Goal: Information Seeking & Learning: Learn about a topic

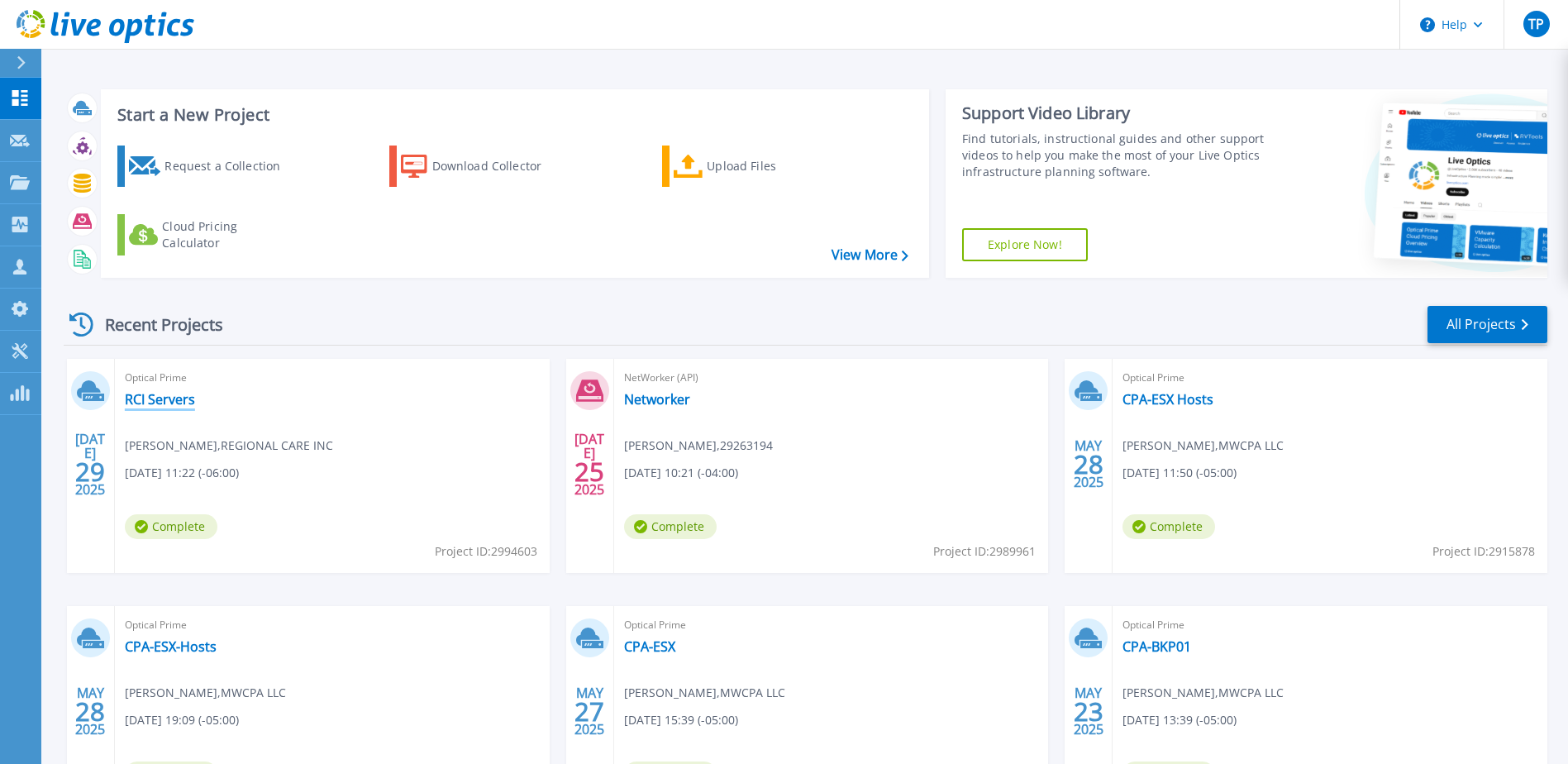
click at [180, 398] on link "RCI Servers" at bounding box center [160, 399] width 71 height 17
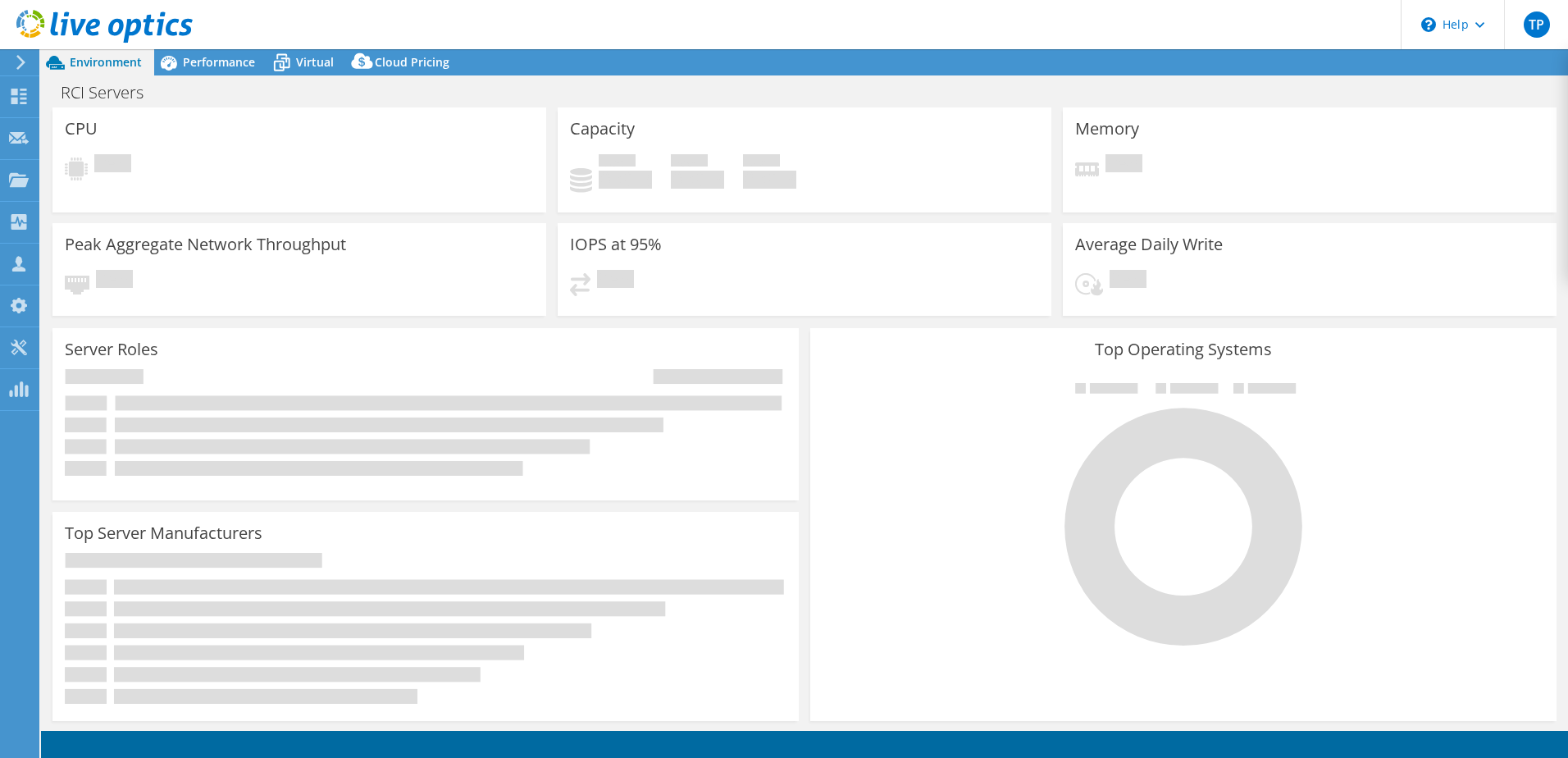
select select "USD"
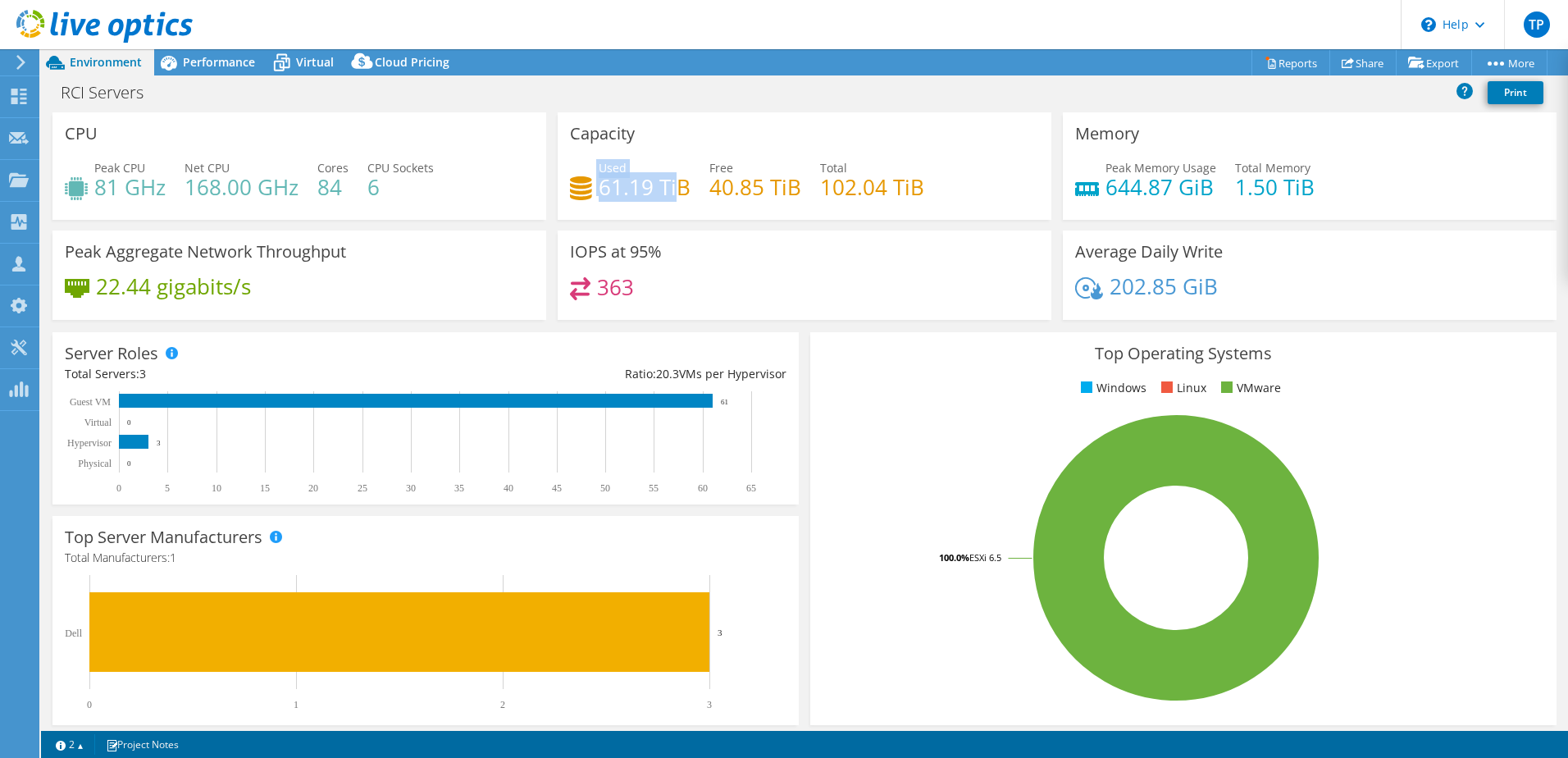
drag, startPoint x: 564, startPoint y: 184, endPoint x: 672, endPoint y: 187, distance: 108.0
click at [673, 188] on div "Capacity Used 61.19 TiB Free 40.85 TiB Total 102.04 TiB" at bounding box center [803, 165] width 493 height 107
drag, startPoint x: 672, startPoint y: 187, endPoint x: 687, endPoint y: 211, distance: 28.3
click at [687, 211] on div "Used 61.19 TiB Free 40.85 TiB Total 102.04 TiB" at bounding box center [804, 186] width 469 height 54
click at [314, 59] on span "Virtual" at bounding box center [314, 62] width 38 height 16
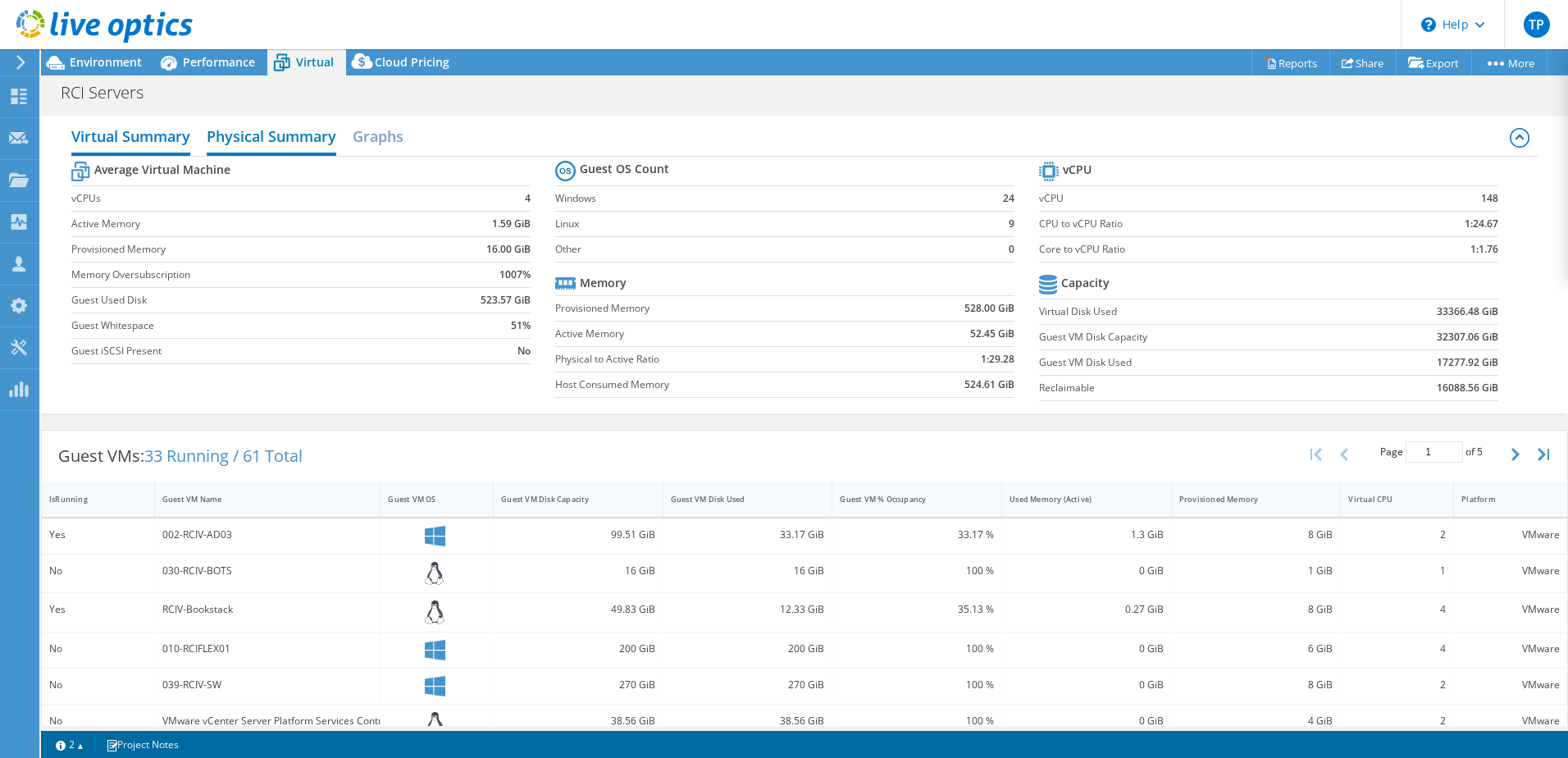
click at [273, 139] on h2 "Physical Summary" at bounding box center [270, 137] width 129 height 36
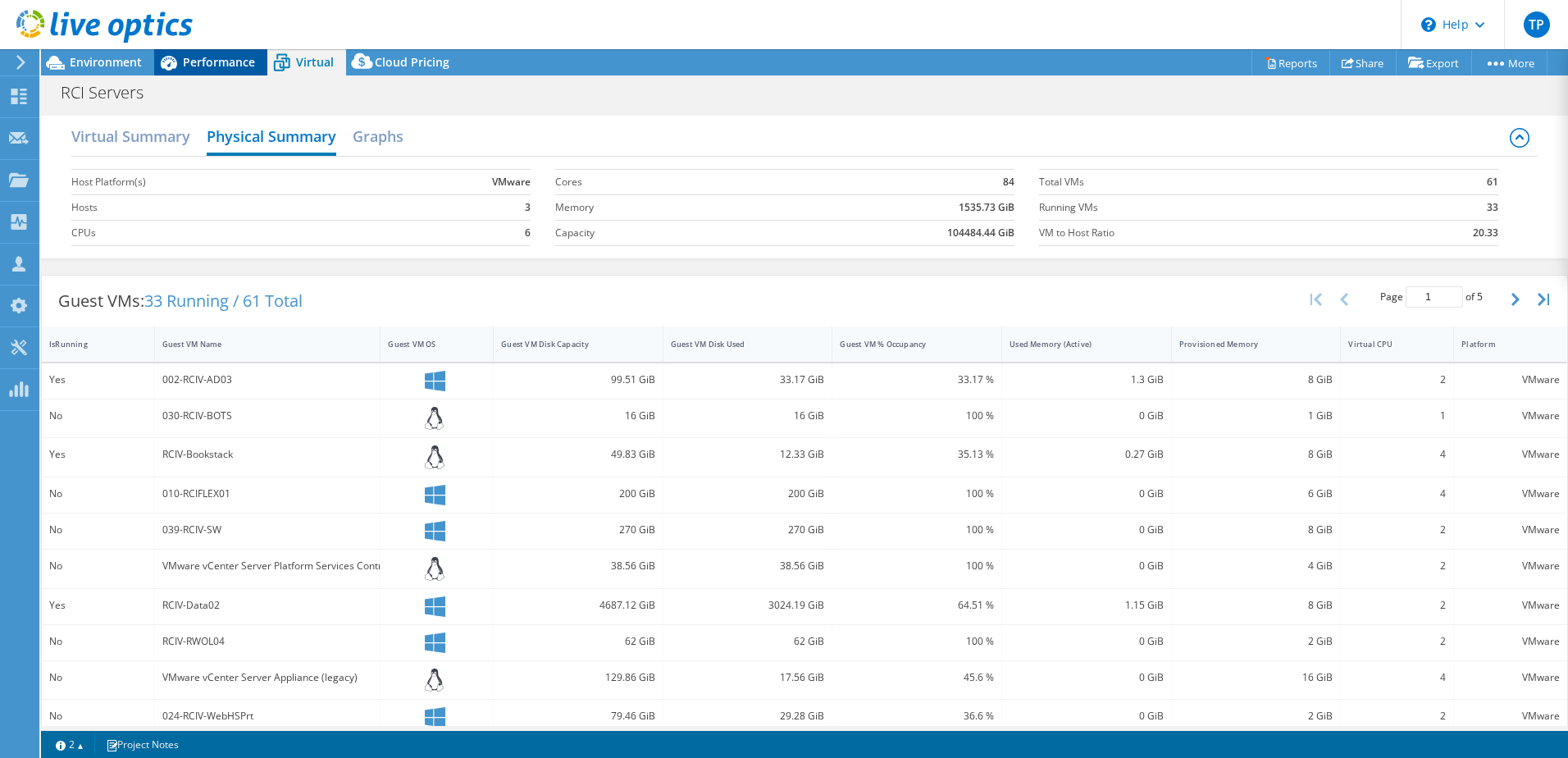
click at [208, 67] on span "Performance" at bounding box center [219, 62] width 72 height 16
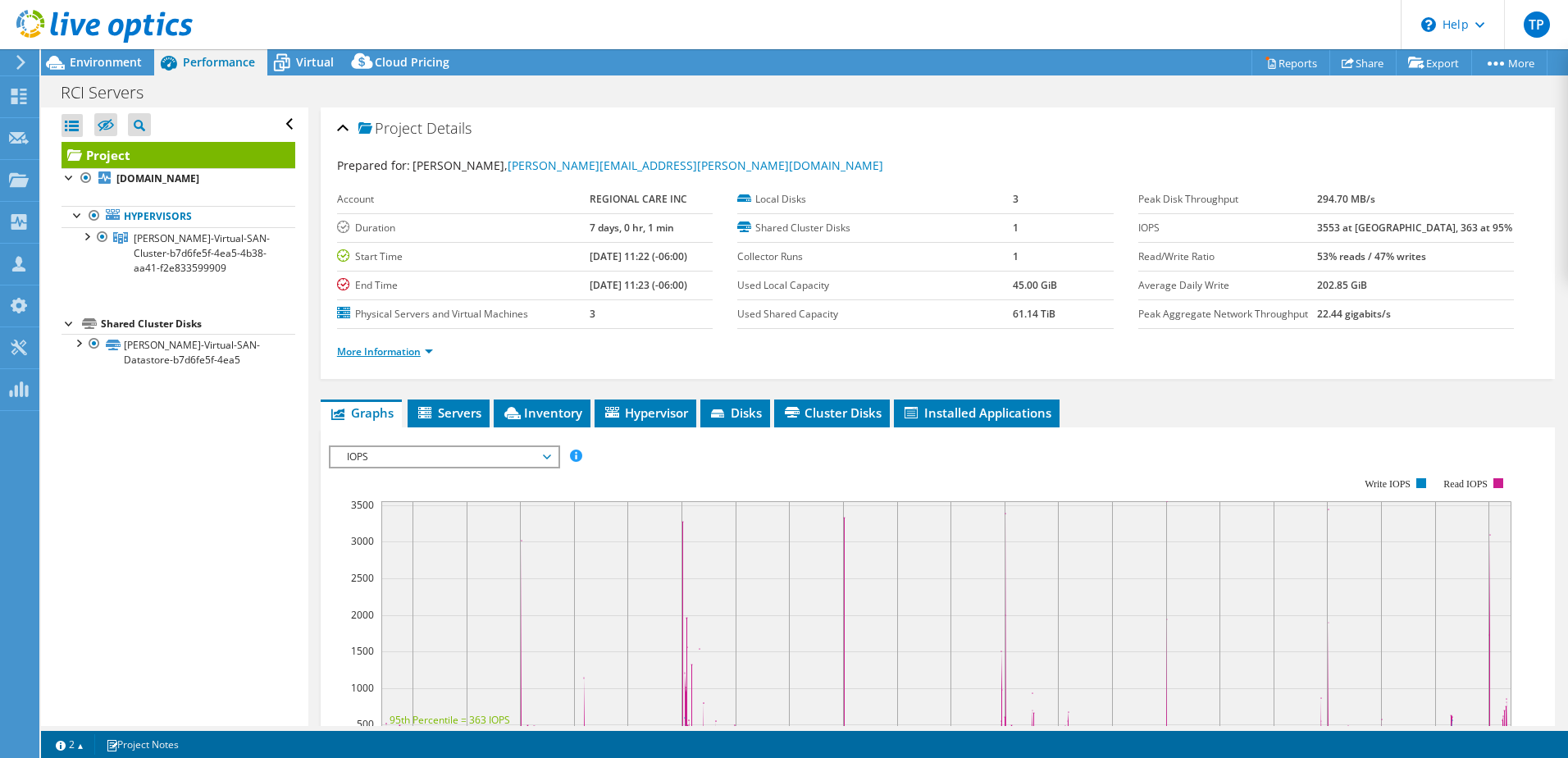
click at [410, 349] on link "More Information" at bounding box center [384, 351] width 96 height 14
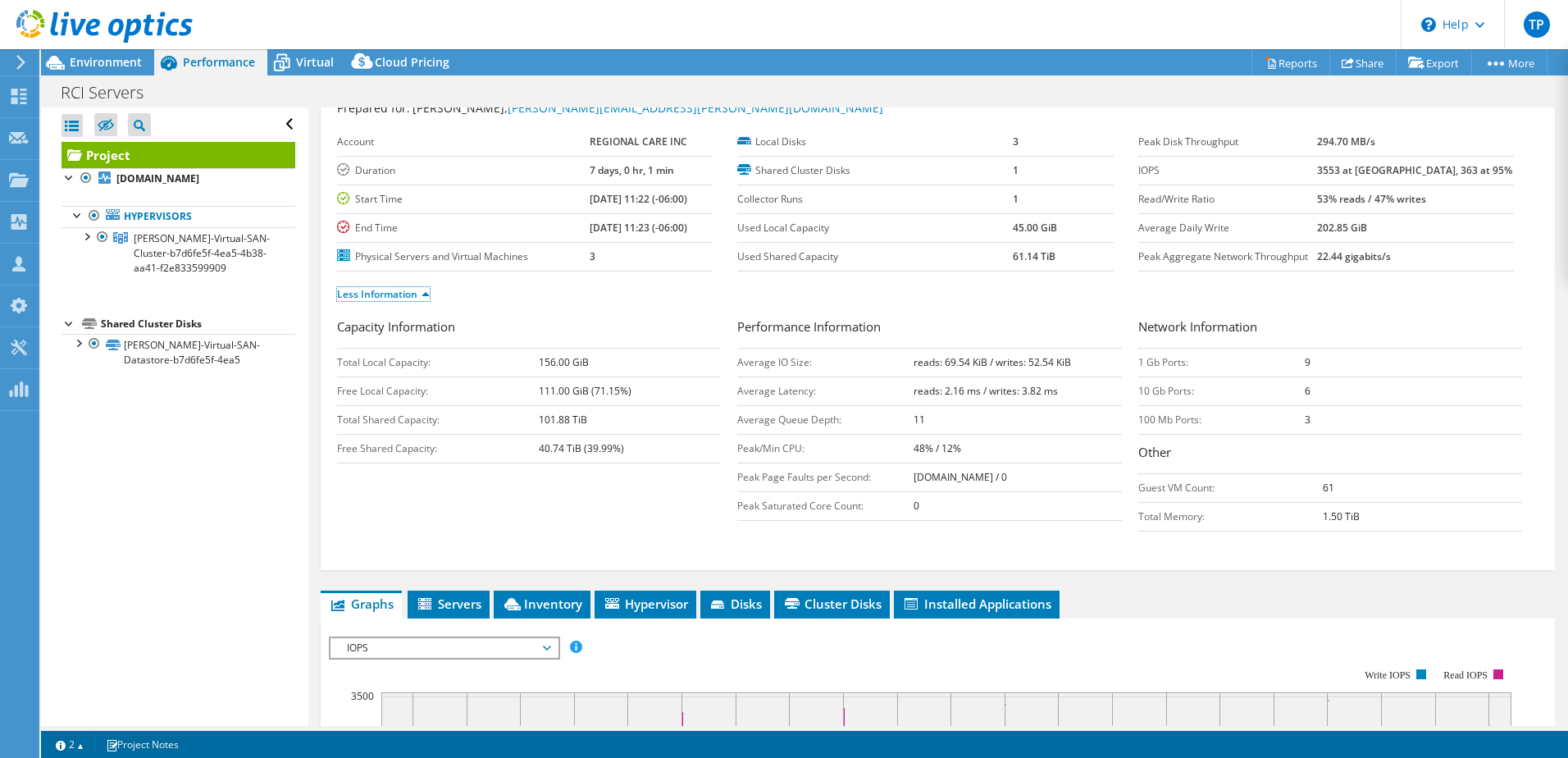
scroll to position [82, 0]
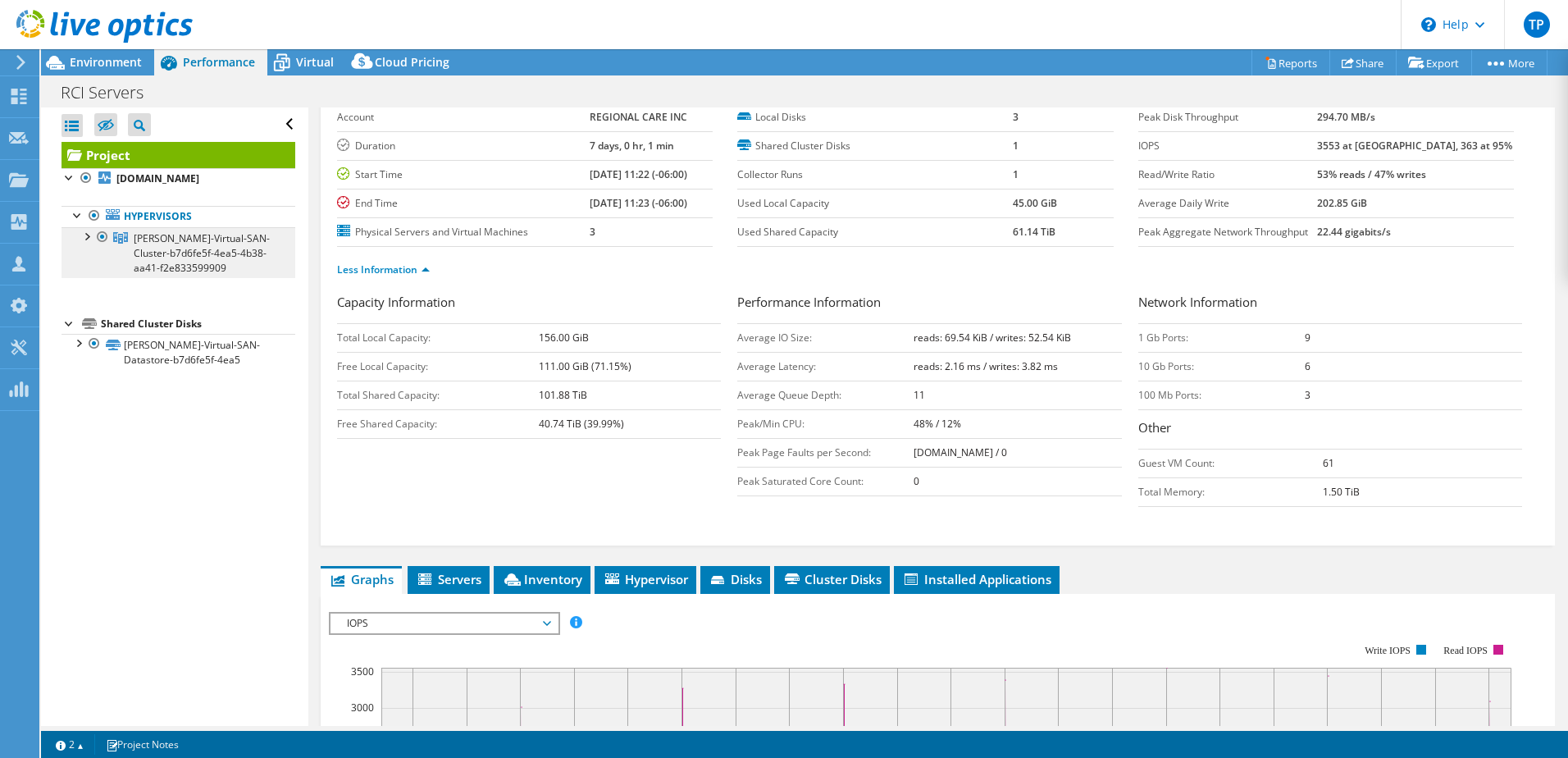
click at [160, 274] on link "[PERSON_NAME]-Virtual-SAN-Cluster-b7d6fe5f-4ea5-4b38-aa41-f2e833599909" at bounding box center [178, 252] width 233 height 51
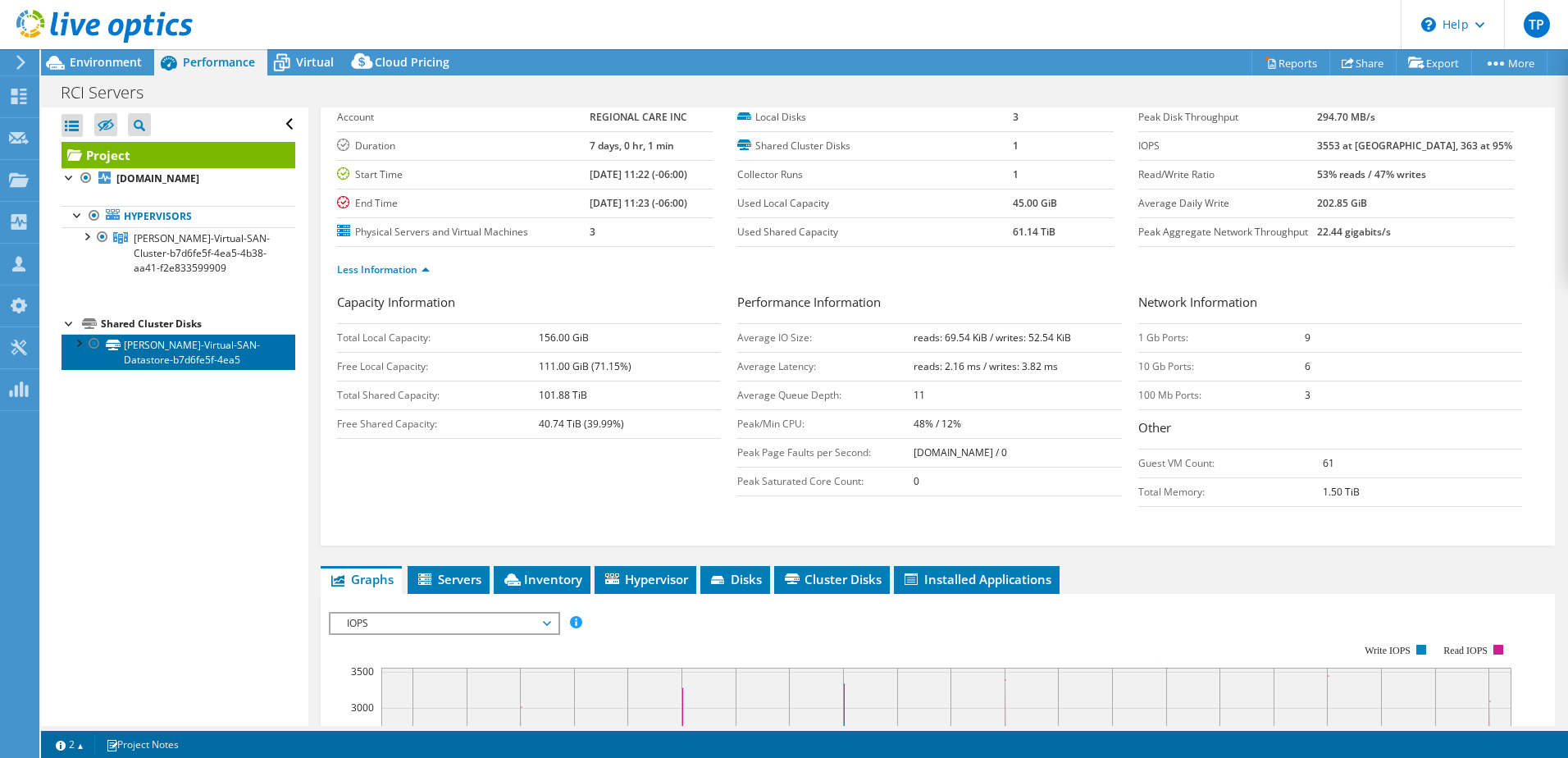
click at [224, 353] on link "[PERSON_NAME]-Virtual-SAN-Datastore-b7d6fe5f-4ea5" at bounding box center [178, 351] width 233 height 36
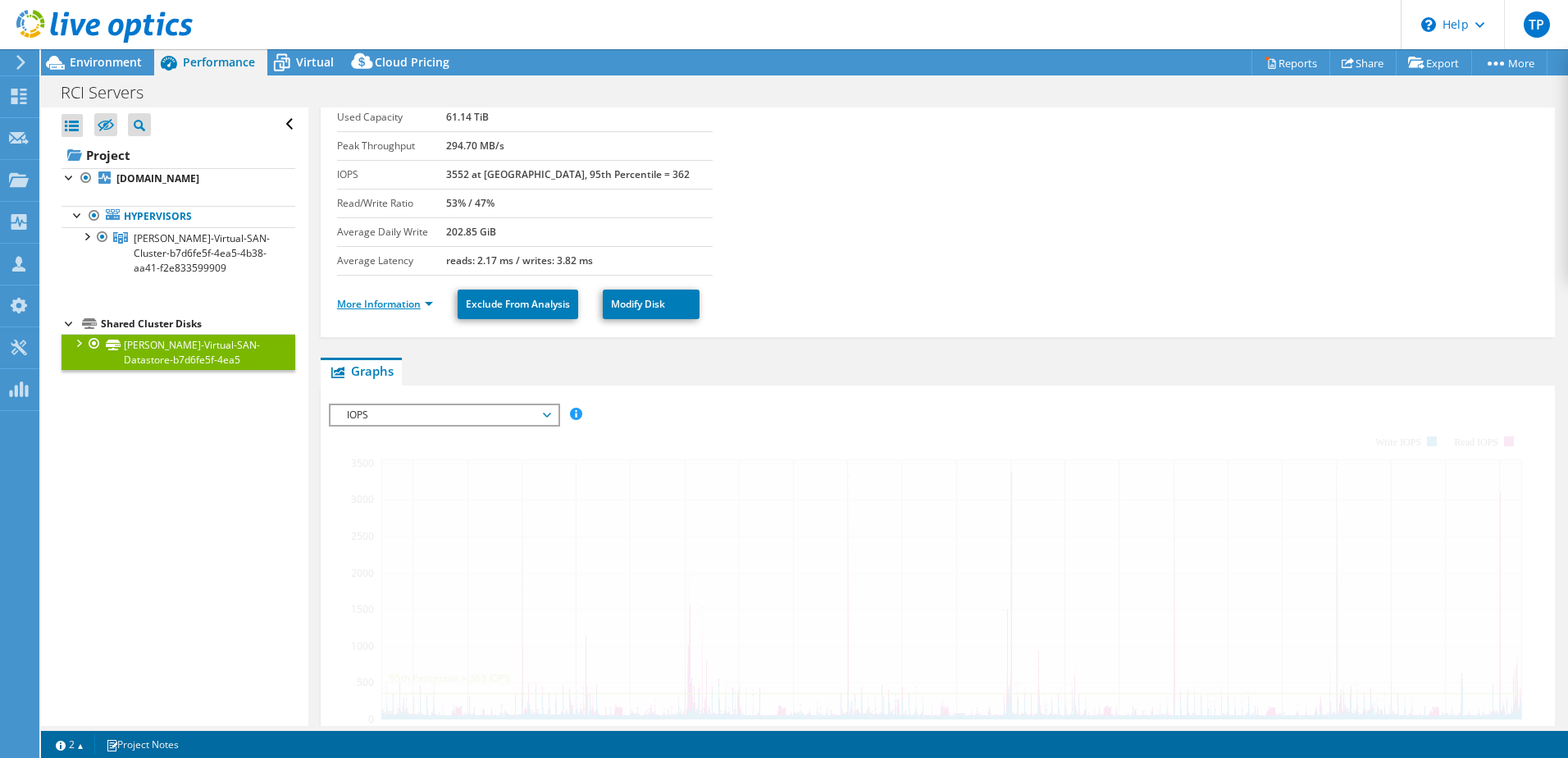
click at [406, 309] on link "More Information" at bounding box center [384, 304] width 96 height 14
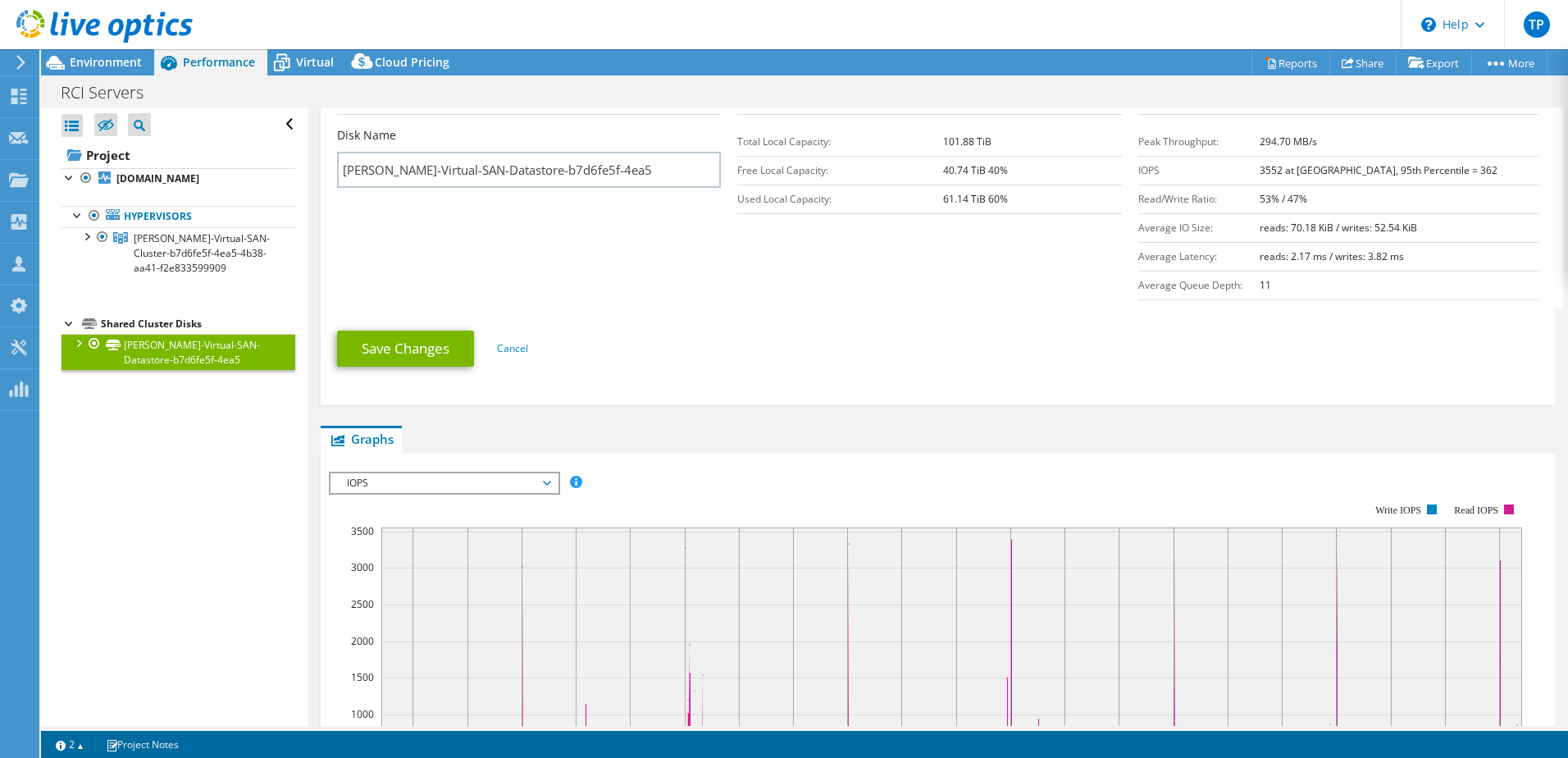
scroll to position [328, 0]
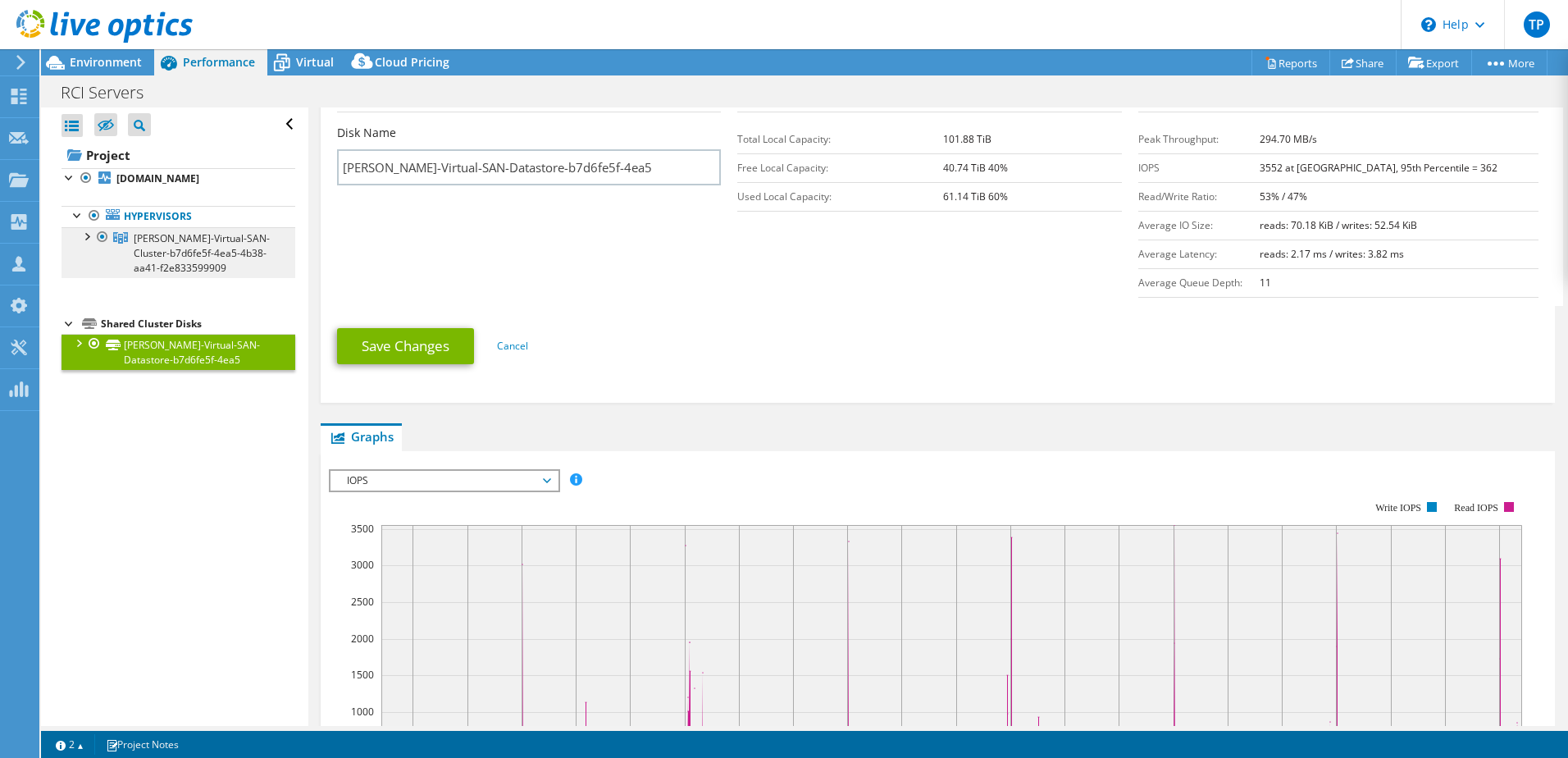
click at [146, 249] on span "[PERSON_NAME]-Virtual-SAN-Cluster-b7d6fe5f-4ea5-4b38-aa41-f2e833599909" at bounding box center [201, 253] width 136 height 44
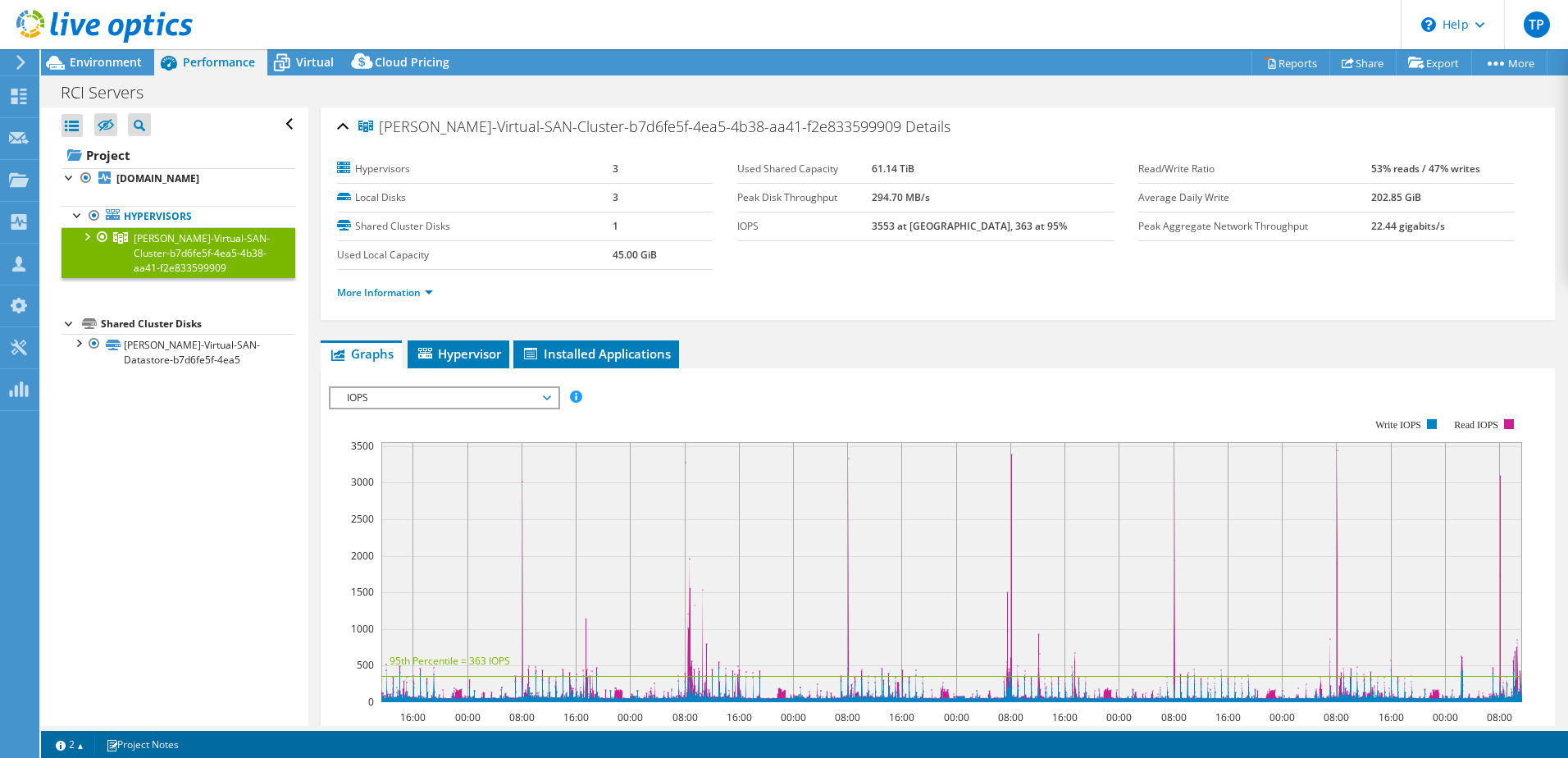
scroll to position [0, 0]
click at [429, 299] on link "More Information" at bounding box center [384, 294] width 96 height 14
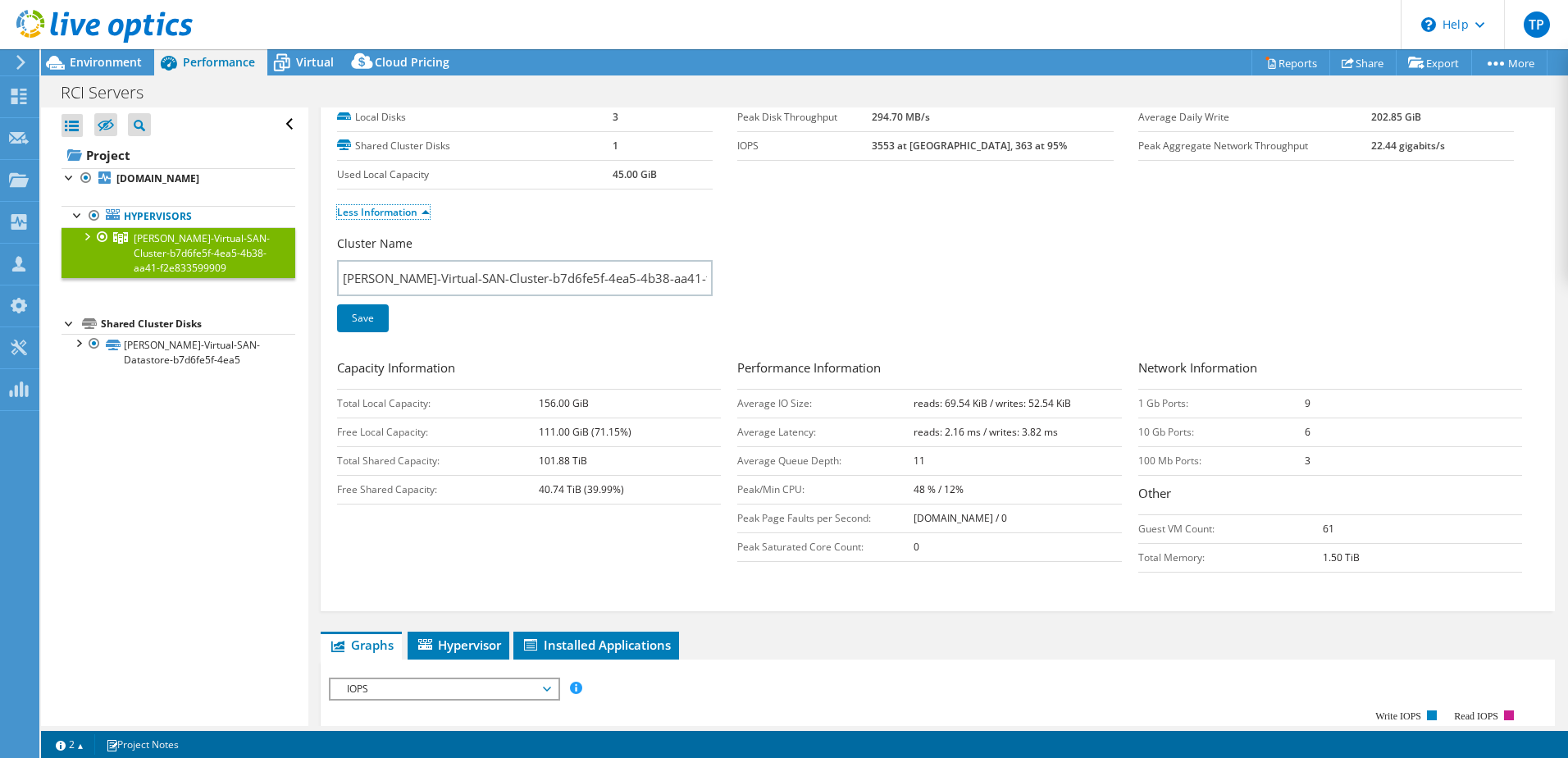
scroll to position [164, 0]
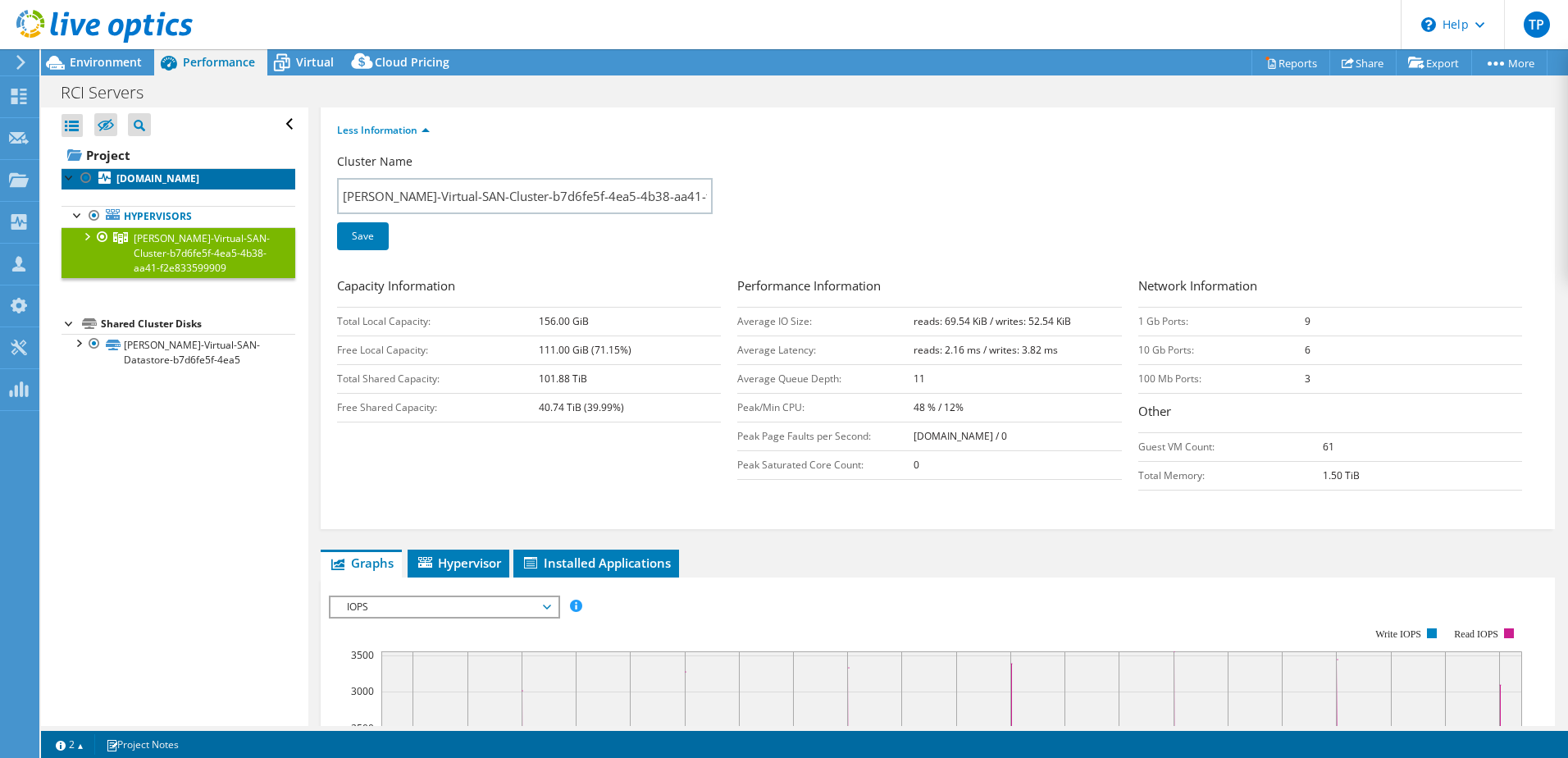
click at [167, 180] on b "[DOMAIN_NAME]" at bounding box center [158, 178] width 83 height 14
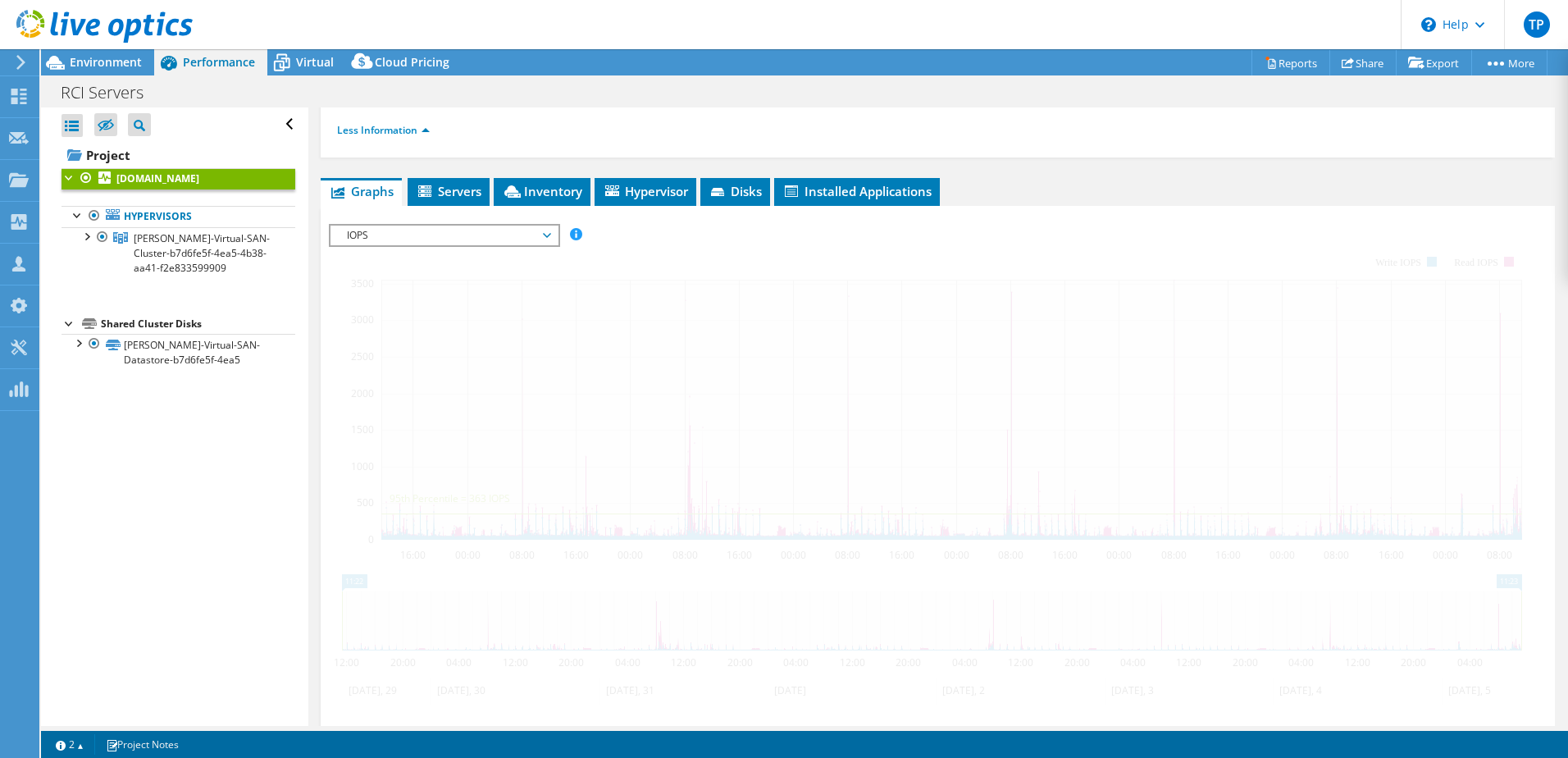
scroll to position [0, 0]
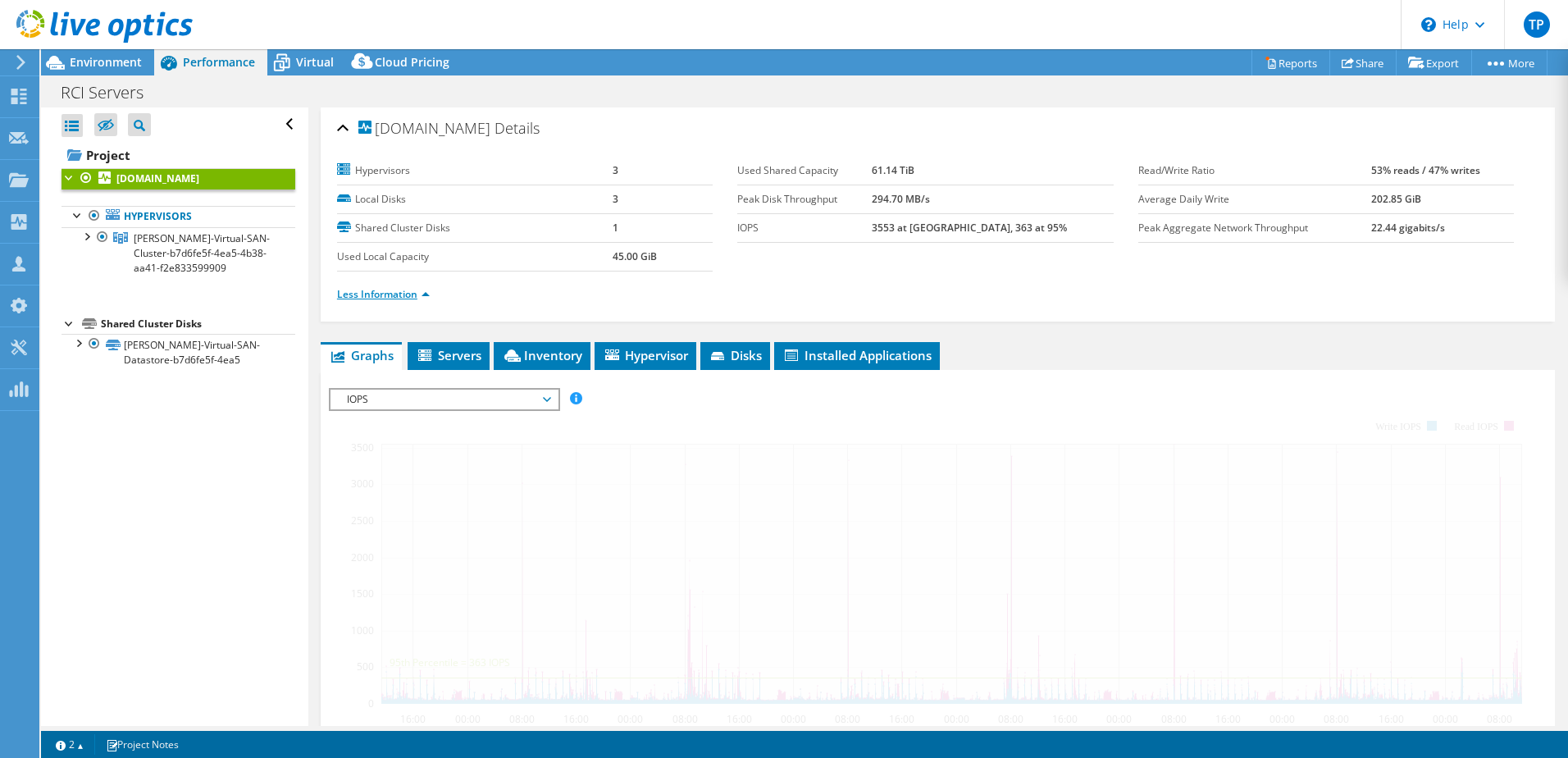
click at [399, 293] on link "Less Information" at bounding box center [382, 294] width 92 height 14
click at [170, 256] on span "[PERSON_NAME]-Virtual-SAN-Cluster-b7d6fe5f-4ea5-4b38-aa41-f2e833599909" at bounding box center [201, 253] width 136 height 44
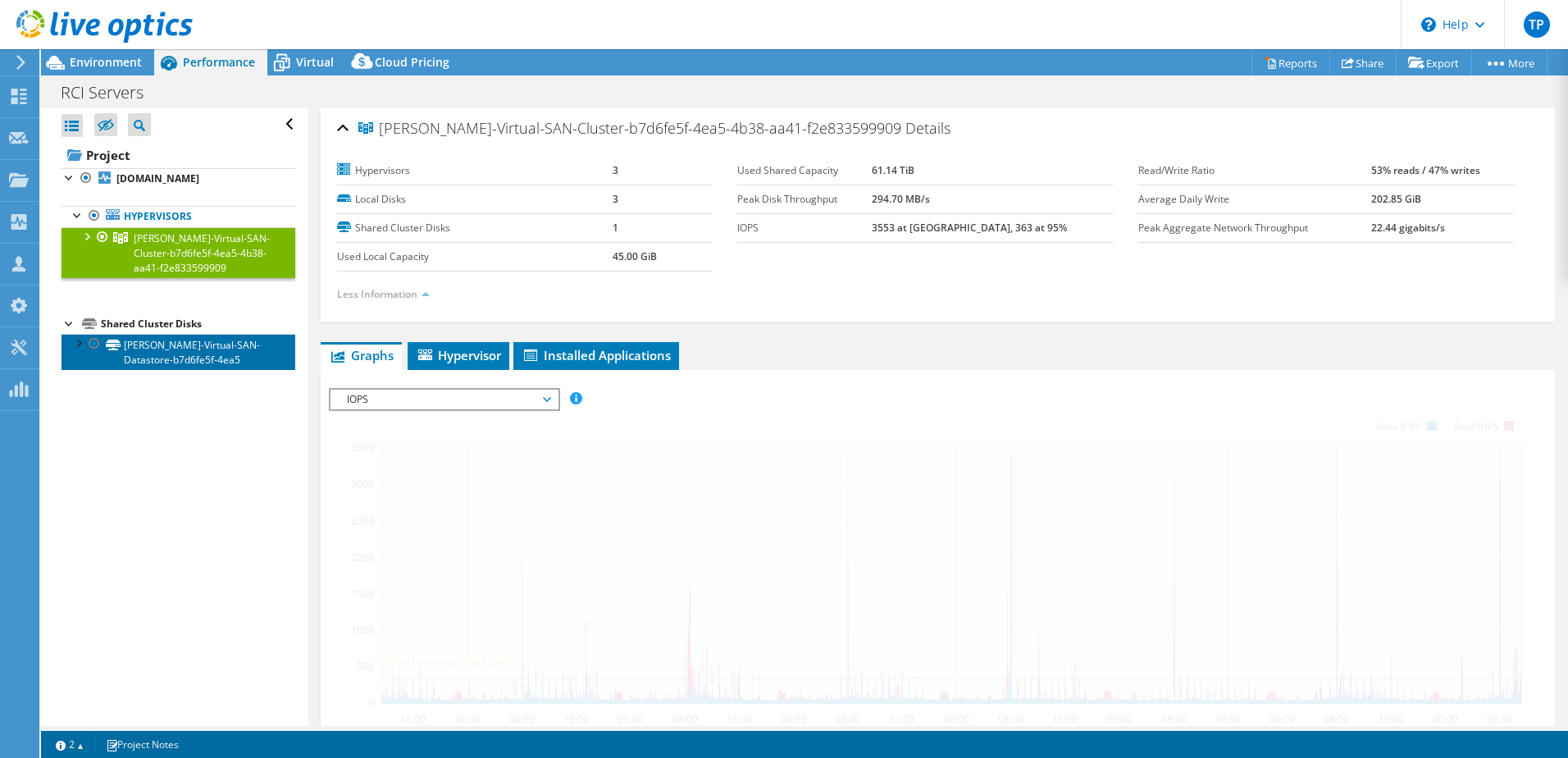
click at [192, 344] on link "[PERSON_NAME]-Virtual-SAN-Datastore-b7d6fe5f-4ea5" at bounding box center [178, 351] width 233 height 36
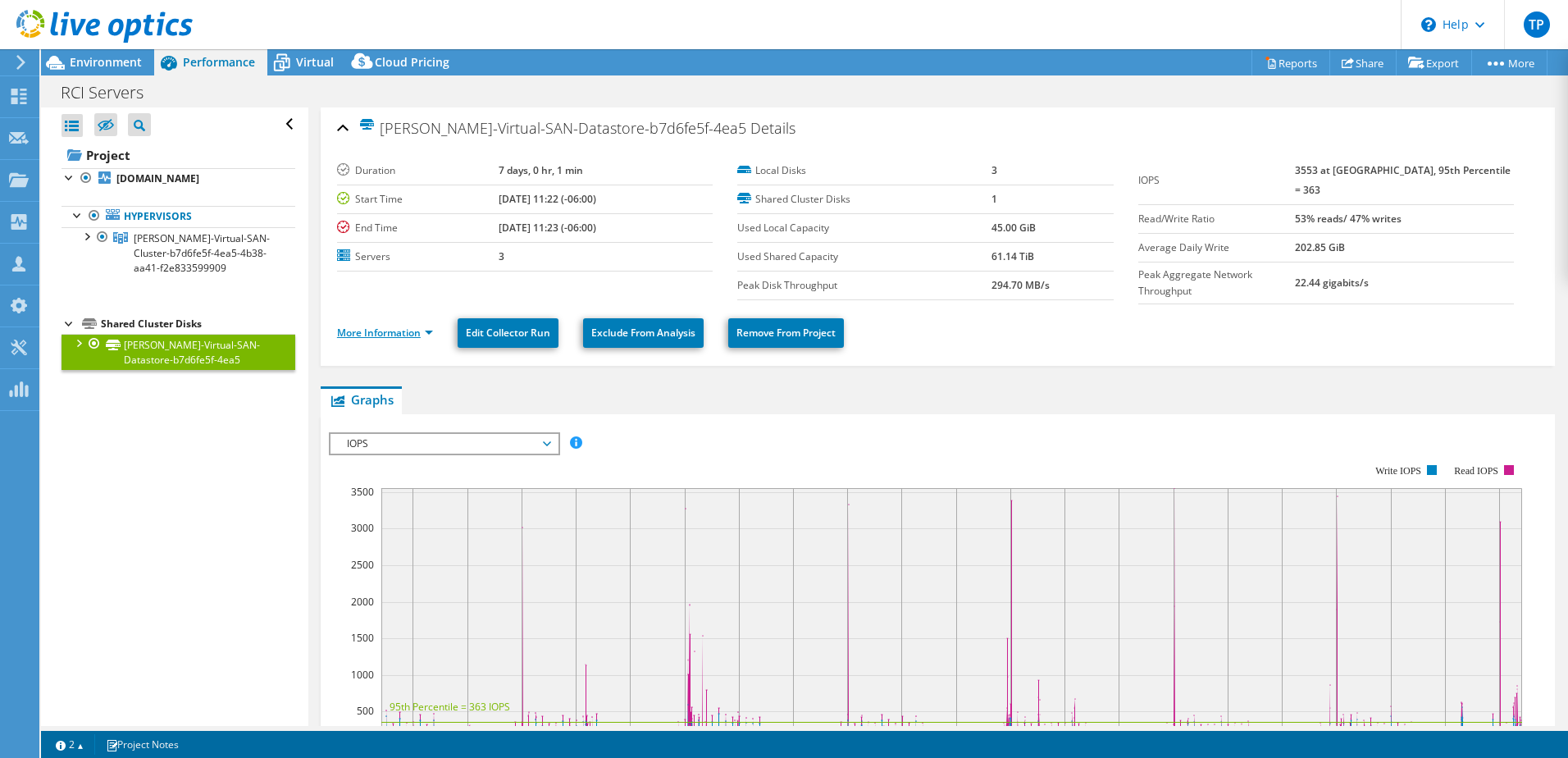
click at [383, 299] on section "Duration 7 days, 0 hr, 1 min Start Time [DATE] 11:22 (-06:00) End Time [DATE] 1…" at bounding box center [737, 229] width 802 height 144
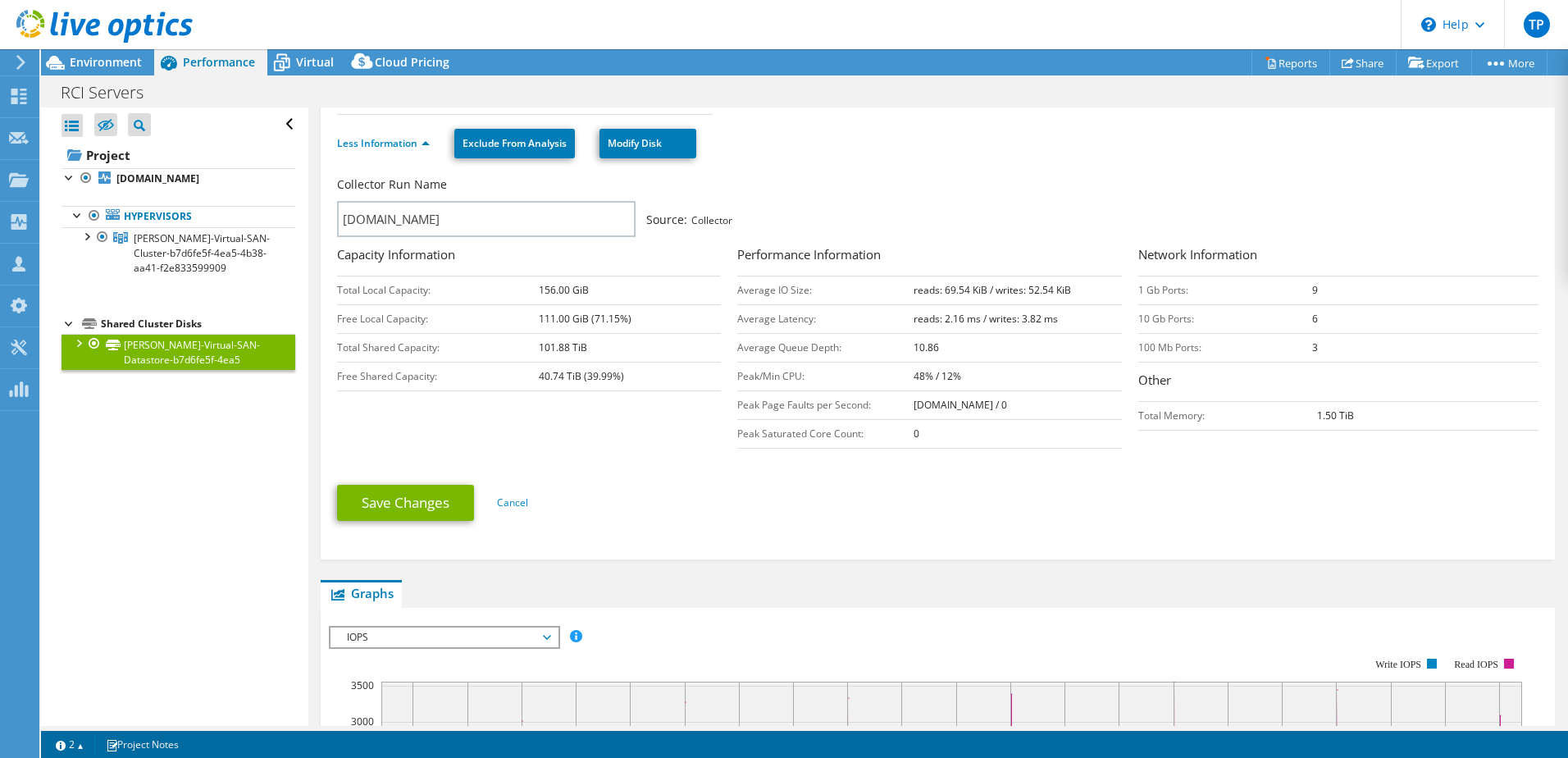
scroll to position [164, 0]
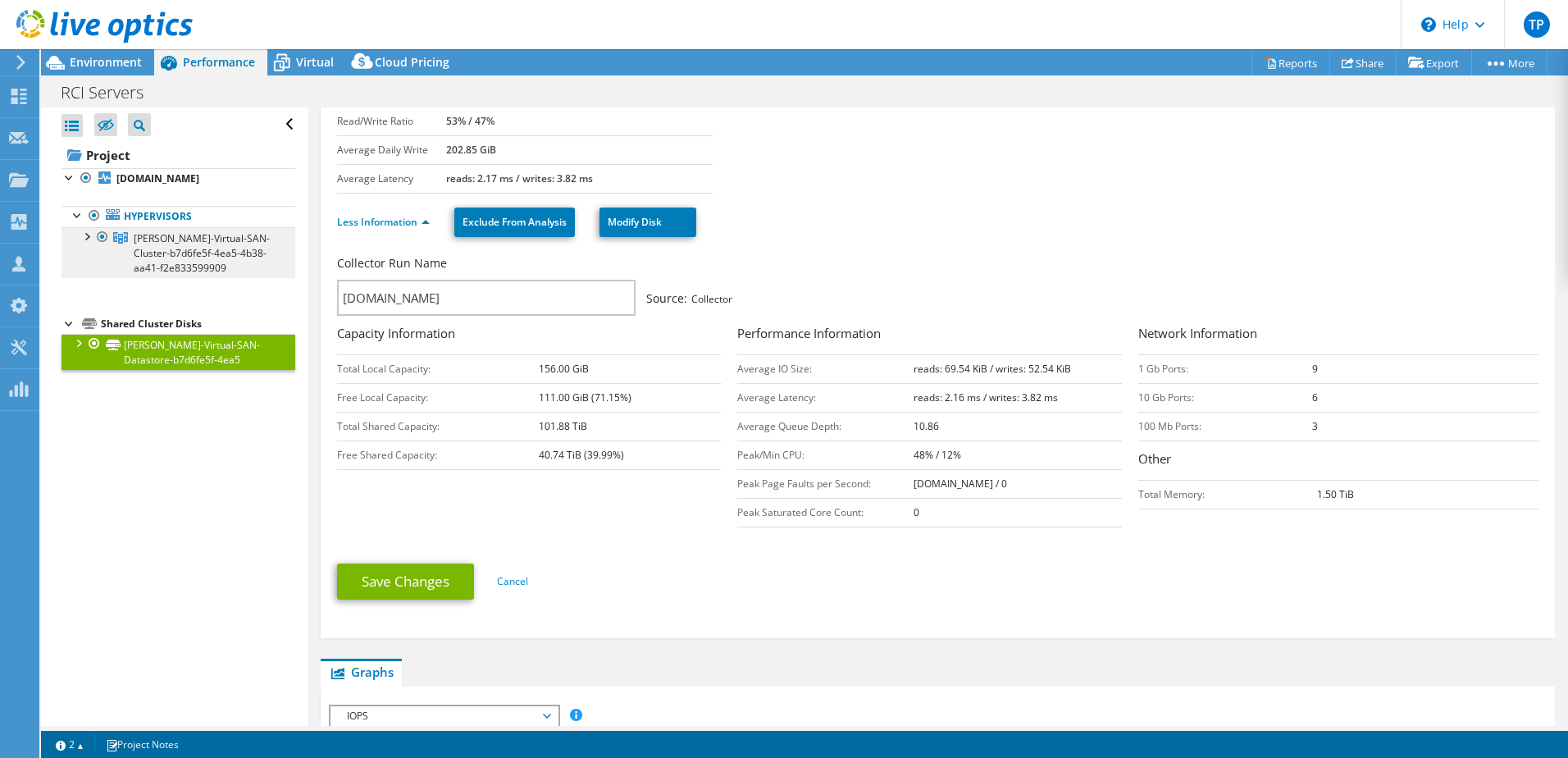
click at [180, 265] on span "[PERSON_NAME]-Virtual-SAN-Cluster-b7d6fe5f-4ea5-4b38-aa41-f2e833599909" at bounding box center [201, 253] width 136 height 44
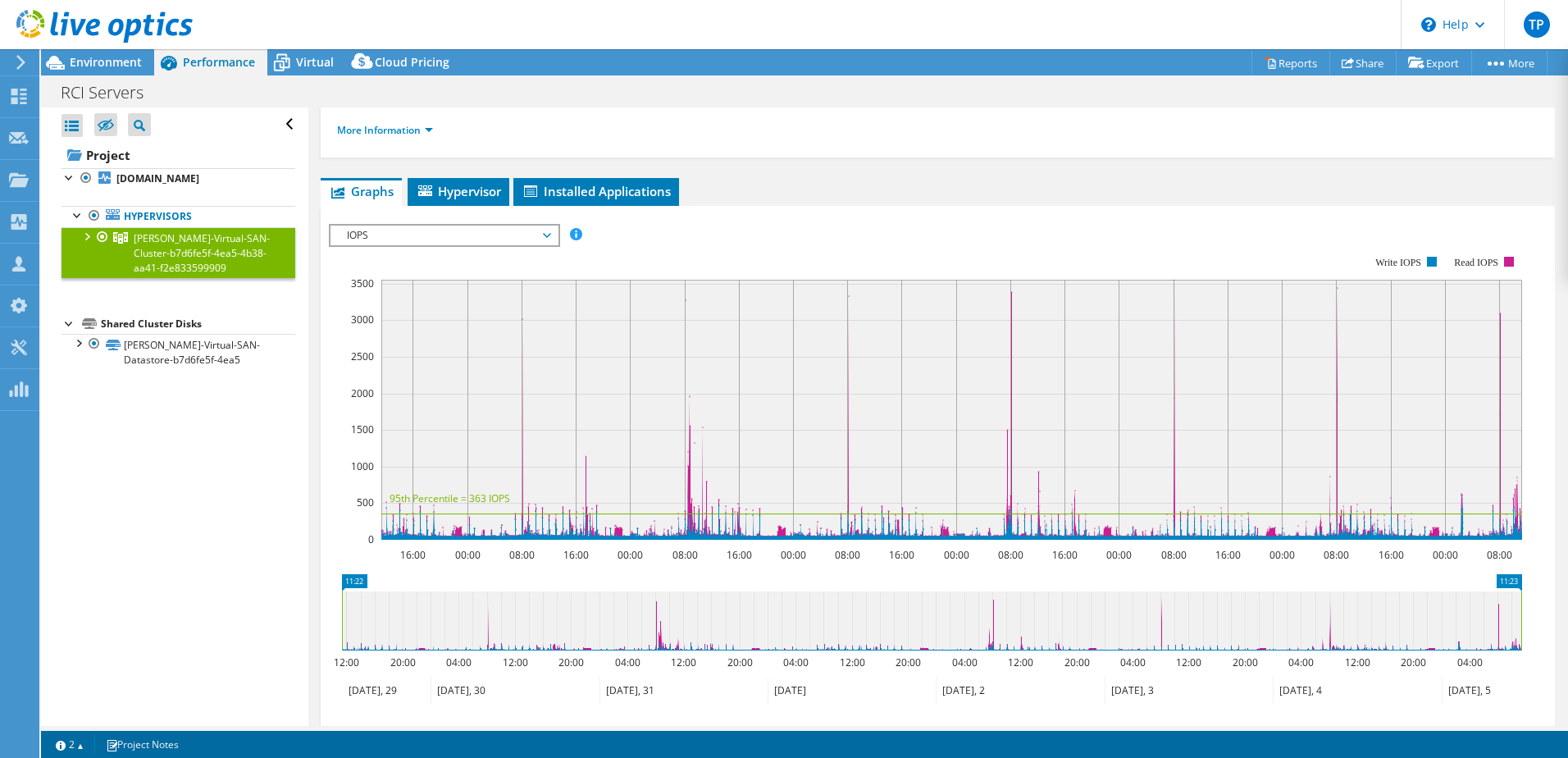
scroll to position [0, 0]
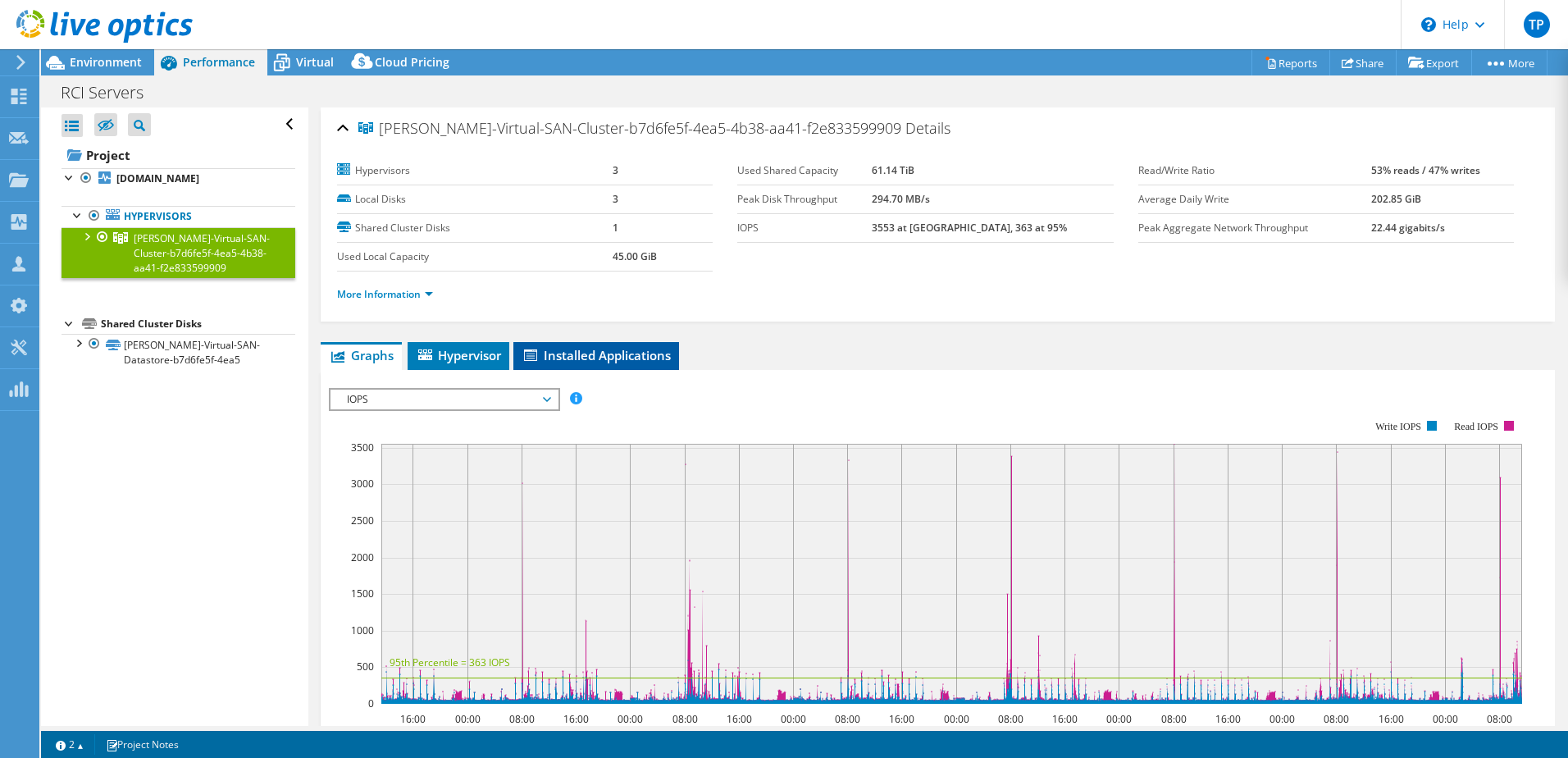
click at [566, 358] on span "Installed Applications" at bounding box center [595, 355] width 149 height 17
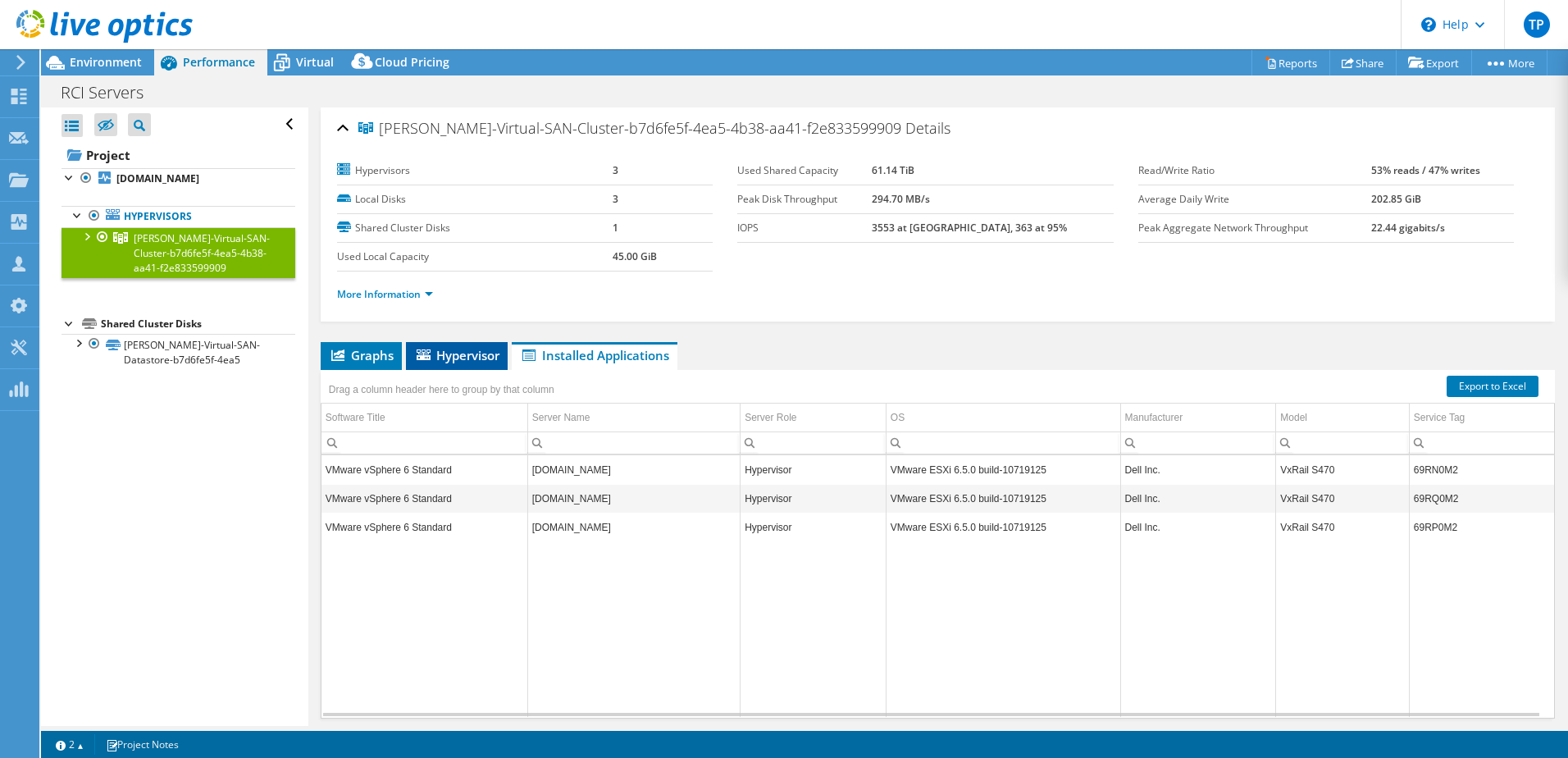
click at [462, 345] on li "Hypervisor" at bounding box center [456, 355] width 102 height 28
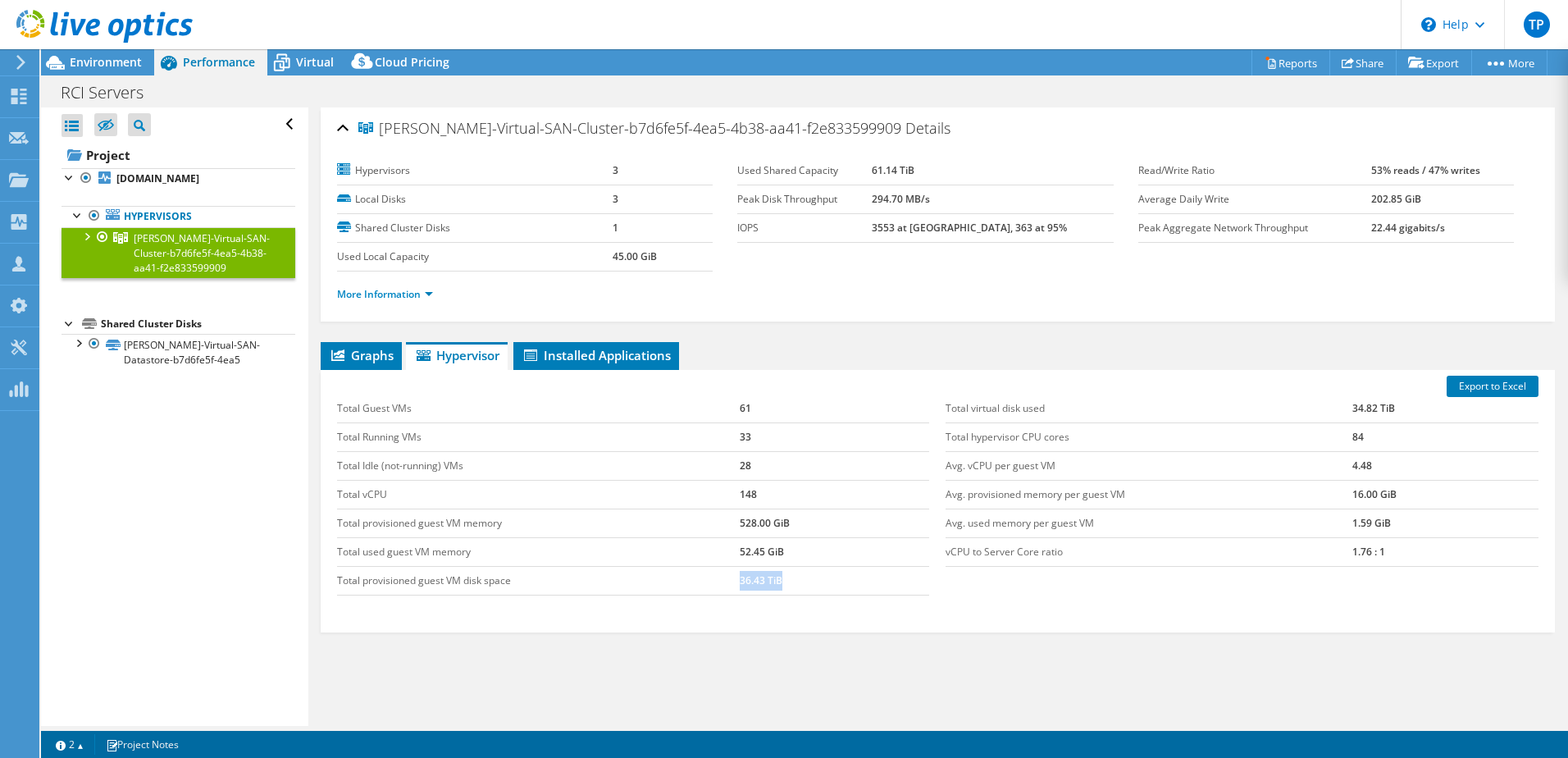
drag, startPoint x: 798, startPoint y: 588, endPoint x: 662, endPoint y: 585, distance: 136.0
click at [662, 585] on tr "Total provisioned guest VM disk space 36.43 TiB" at bounding box center [632, 581] width 592 height 29
click at [106, 57] on span "Environment" at bounding box center [106, 62] width 72 height 16
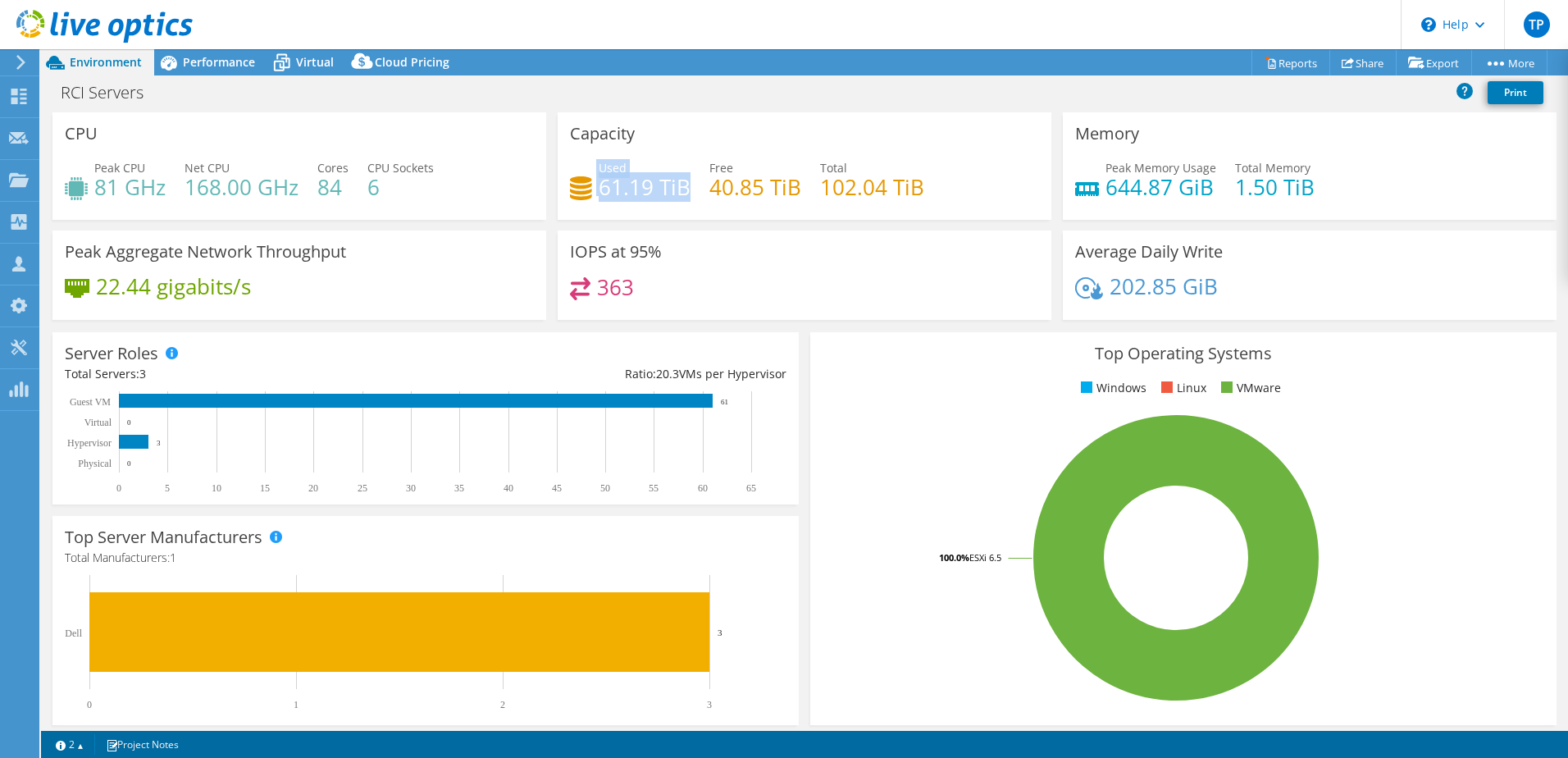
drag, startPoint x: 586, startPoint y: 187, endPoint x: 683, endPoint y: 195, distance: 97.3
click at [683, 195] on div "Used 61.19 TiB" at bounding box center [630, 178] width 121 height 37
drag, startPoint x: 683, startPoint y: 195, endPoint x: 708, endPoint y: 220, distance: 35.4
click at [708, 220] on div "Capacity Used 61.19 TiB Free 40.85 TiB Total 102.04 TiB" at bounding box center [803, 170] width 505 height 118
drag, startPoint x: 679, startPoint y: 189, endPoint x: 567, endPoint y: 179, distance: 112.4
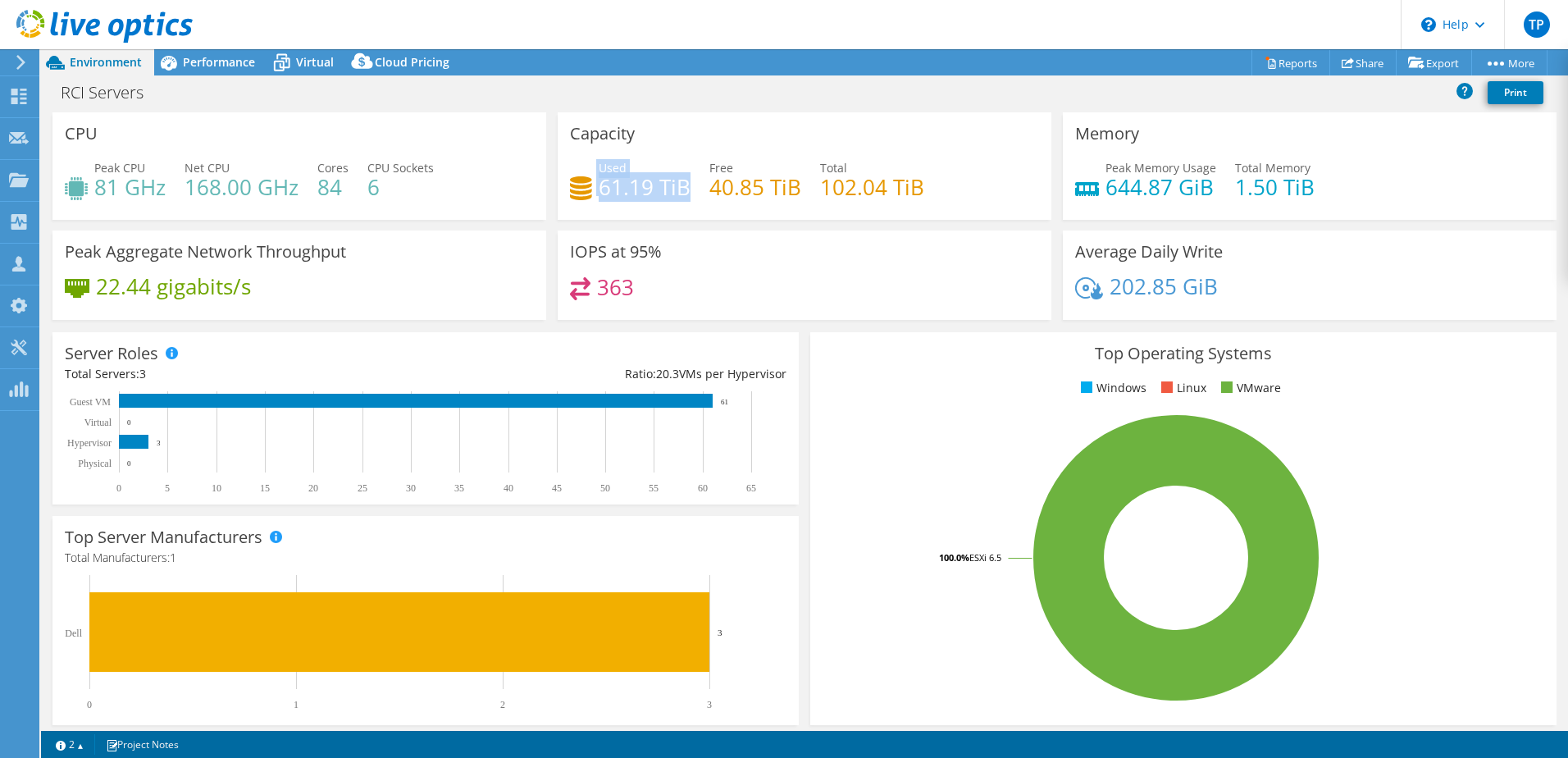
click at [570, 179] on div "Used 61.19 TiB" at bounding box center [630, 178] width 121 height 37
drag, startPoint x: 567, startPoint y: 179, endPoint x: 654, endPoint y: 222, distance: 97.0
click at [654, 222] on div "Capacity Used 61.19 TiB Free 40.85 TiB Total 102.04 TiB" at bounding box center [803, 170] width 505 height 118
click at [206, 73] on div "Performance" at bounding box center [210, 62] width 113 height 26
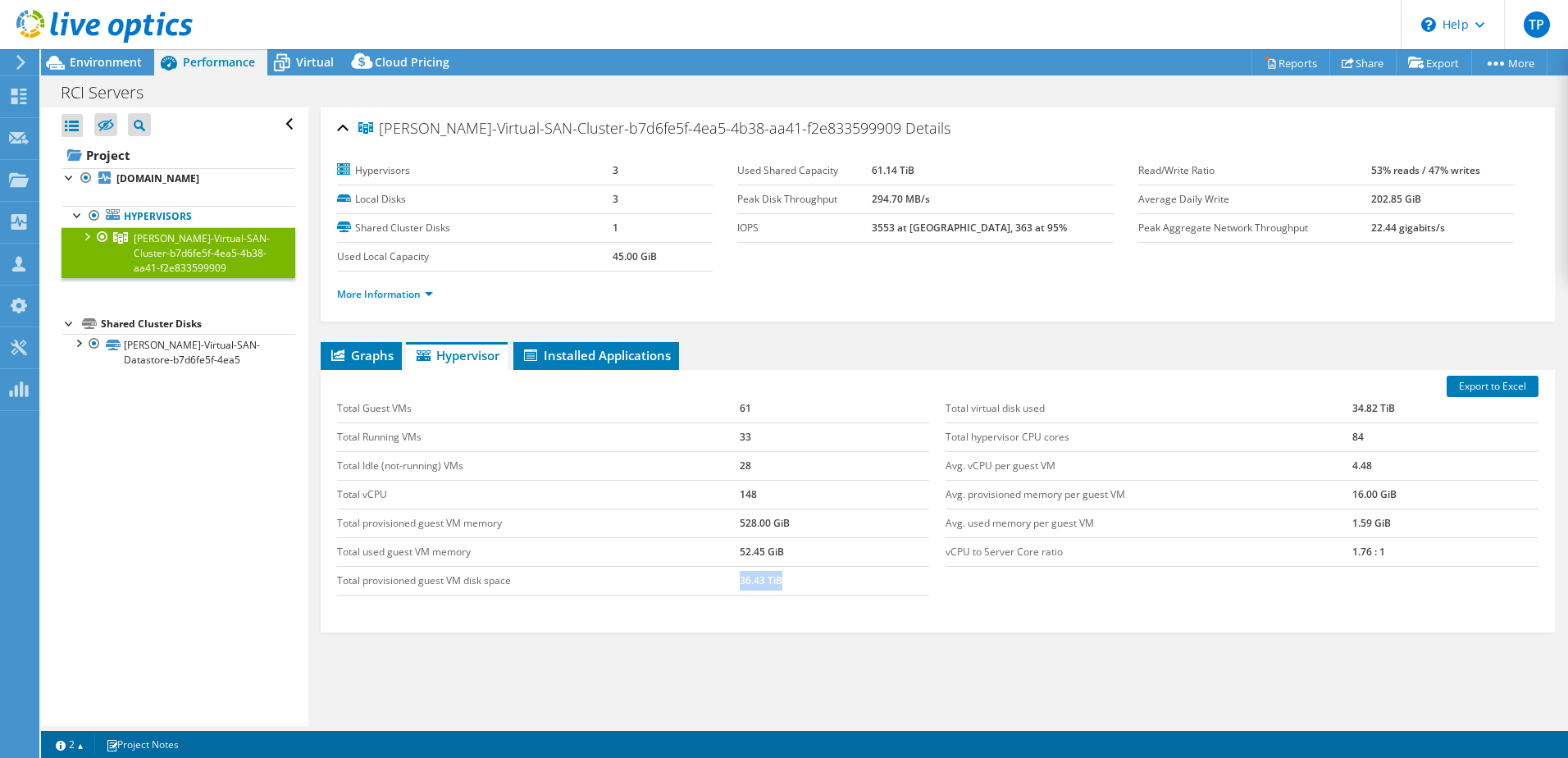
drag, startPoint x: 785, startPoint y: 580, endPoint x: 723, endPoint y: 581, distance: 62.0
click at [723, 581] on tr "Total provisioned guest VM disk space 36.43 TiB" at bounding box center [632, 581] width 592 height 29
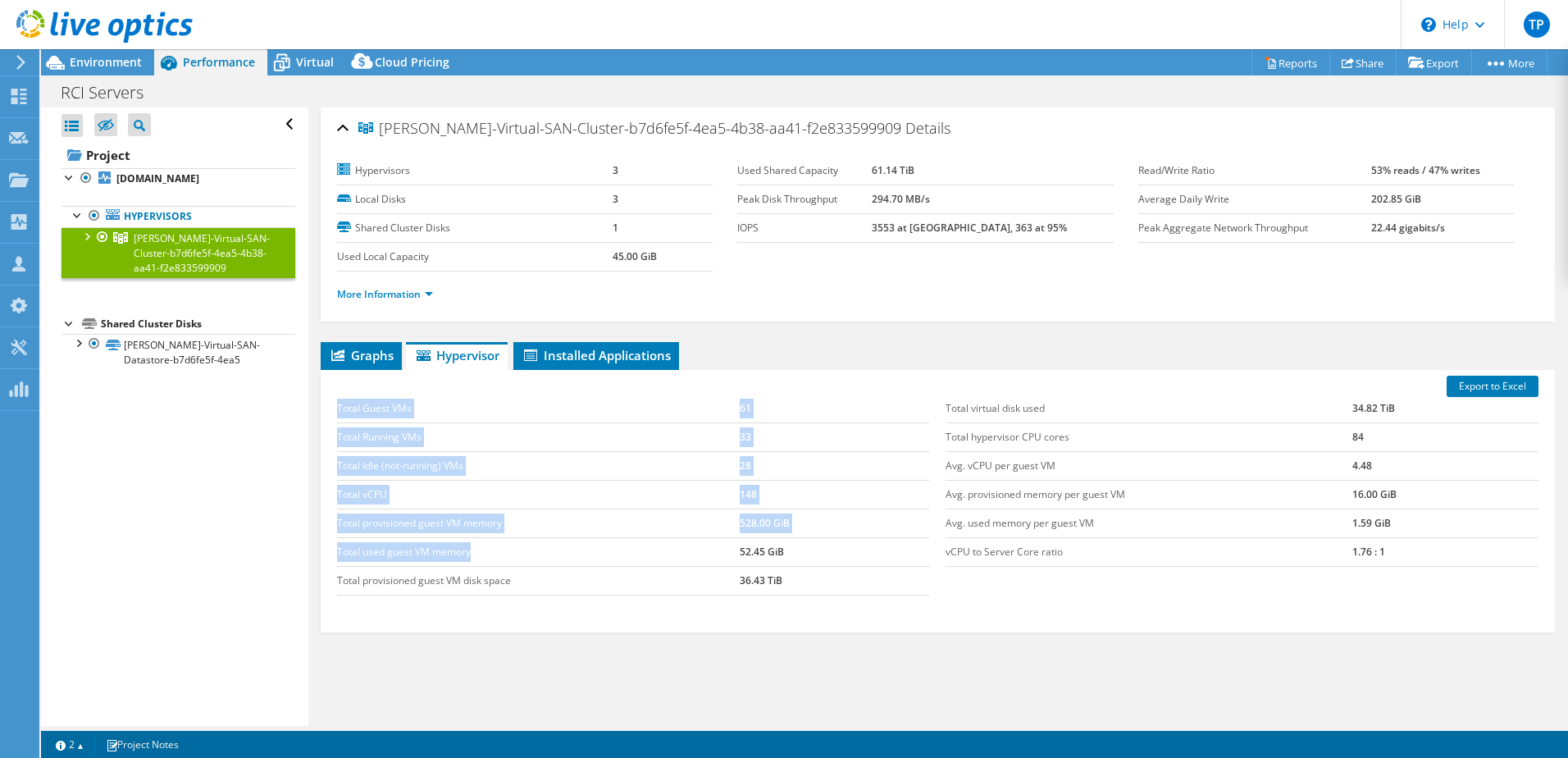
drag, startPoint x: 335, startPoint y: 550, endPoint x: 637, endPoint y: 554, distance: 302.0
click at [627, 554] on div "Total Guest VMs 61 Total Running VMs 33 Total Idle (not-running) VMs 28 Total v…" at bounding box center [633, 495] width 609 height 234
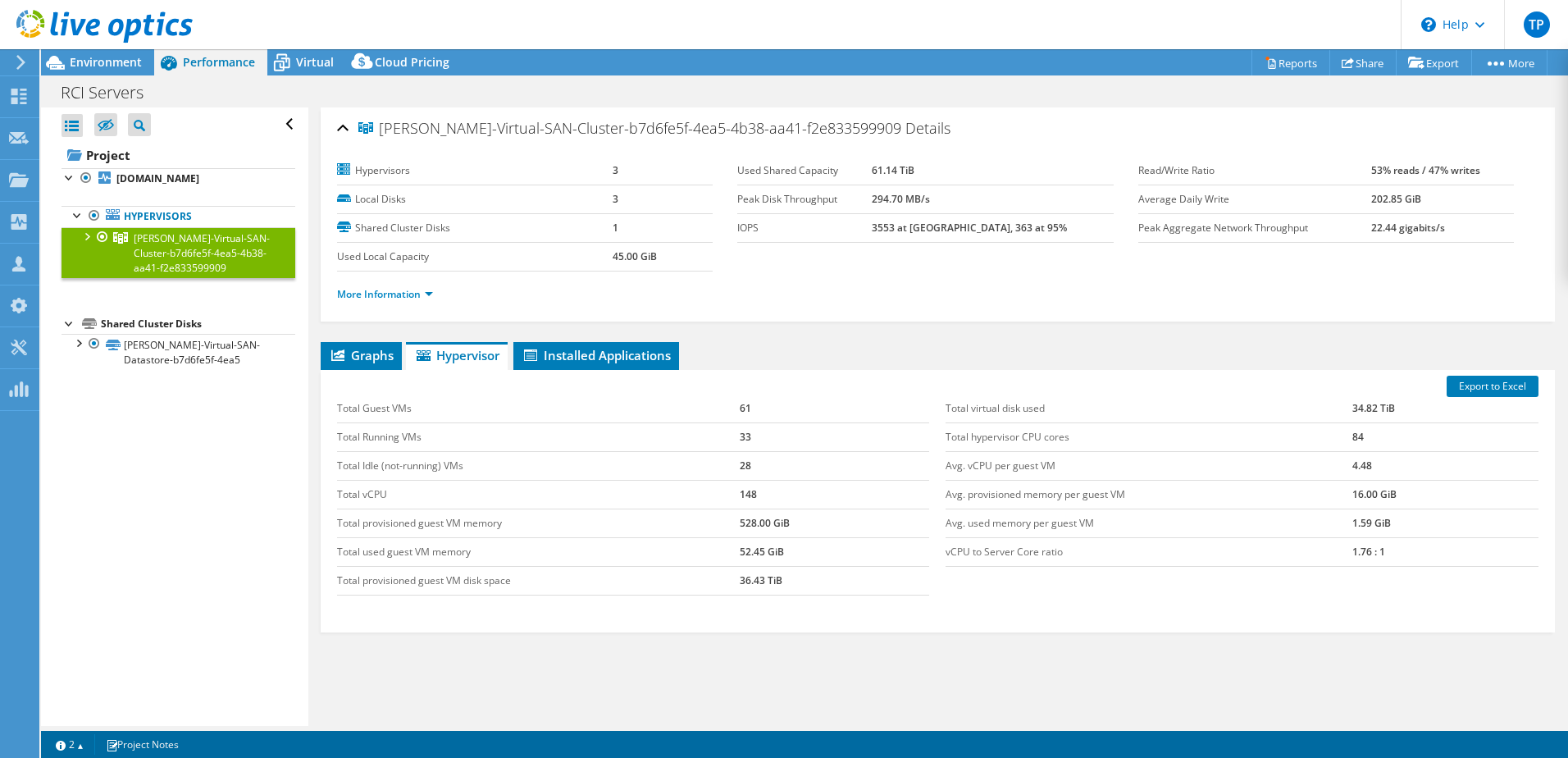
drag, startPoint x: 637, startPoint y: 554, endPoint x: 790, endPoint y: 550, distance: 153.1
click at [790, 550] on td "52.45 GiB" at bounding box center [835, 552] width 191 height 29
drag, startPoint x: 762, startPoint y: 556, endPoint x: 743, endPoint y: 555, distance: 19.0
click at [743, 555] on td "52.45 GiB" at bounding box center [835, 552] width 191 height 29
drag, startPoint x: 743, startPoint y: 555, endPoint x: 788, endPoint y: 555, distance: 45.0
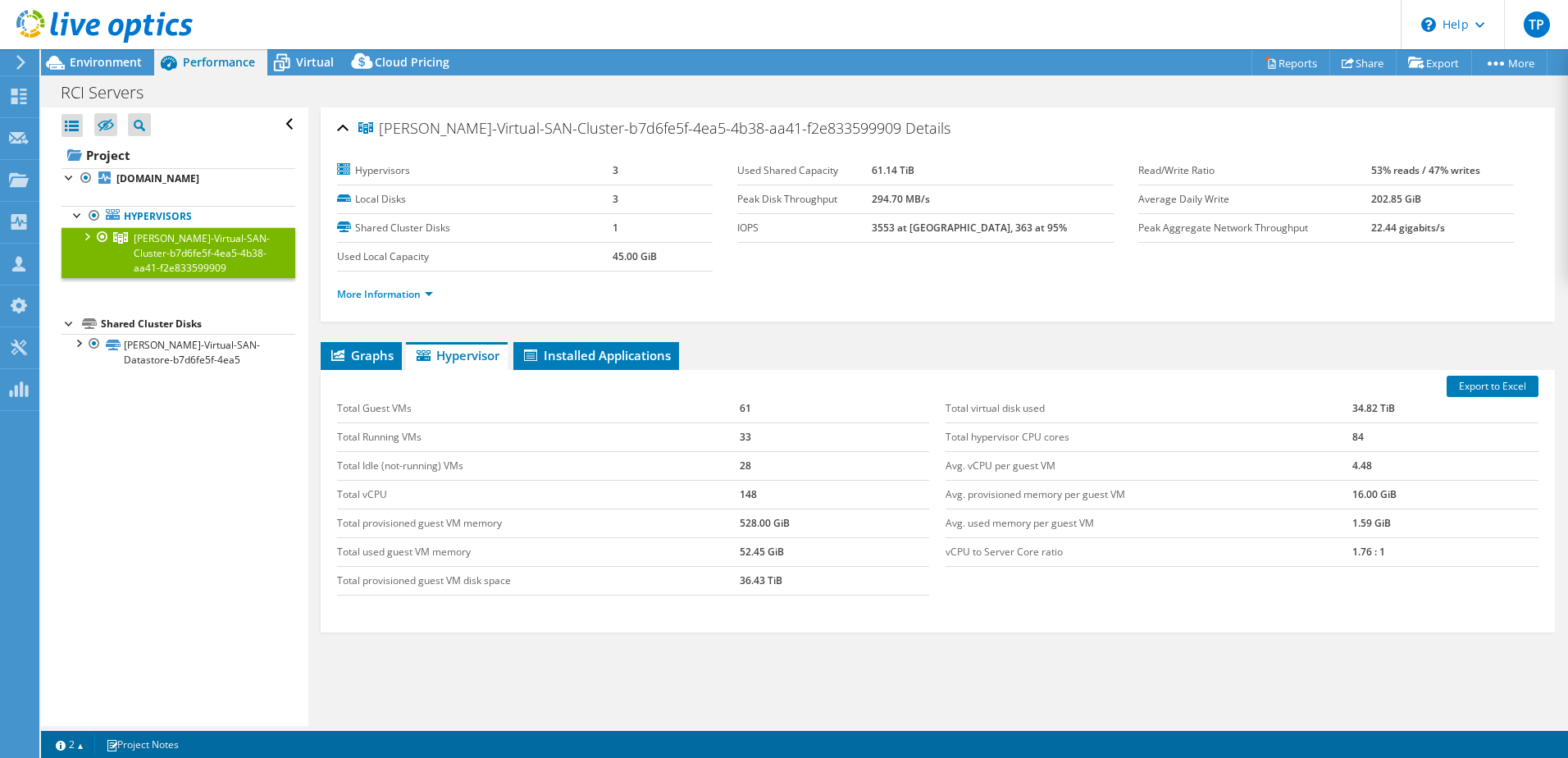
click at [788, 555] on td "52.45 GiB" at bounding box center [835, 552] width 191 height 29
drag, startPoint x: 786, startPoint y: 552, endPoint x: 732, endPoint y: 552, distance: 54.0
click at [732, 552] on tr "Total used guest VM memory 52.45 GiB" at bounding box center [632, 552] width 592 height 29
drag, startPoint x: 732, startPoint y: 552, endPoint x: 802, endPoint y: 597, distance: 83.2
click at [802, 597] on div "Total Guest VMs 61 Total Running VMs 33 Total Idle (not-running) VMs 28 Total v…" at bounding box center [633, 495] width 609 height 234
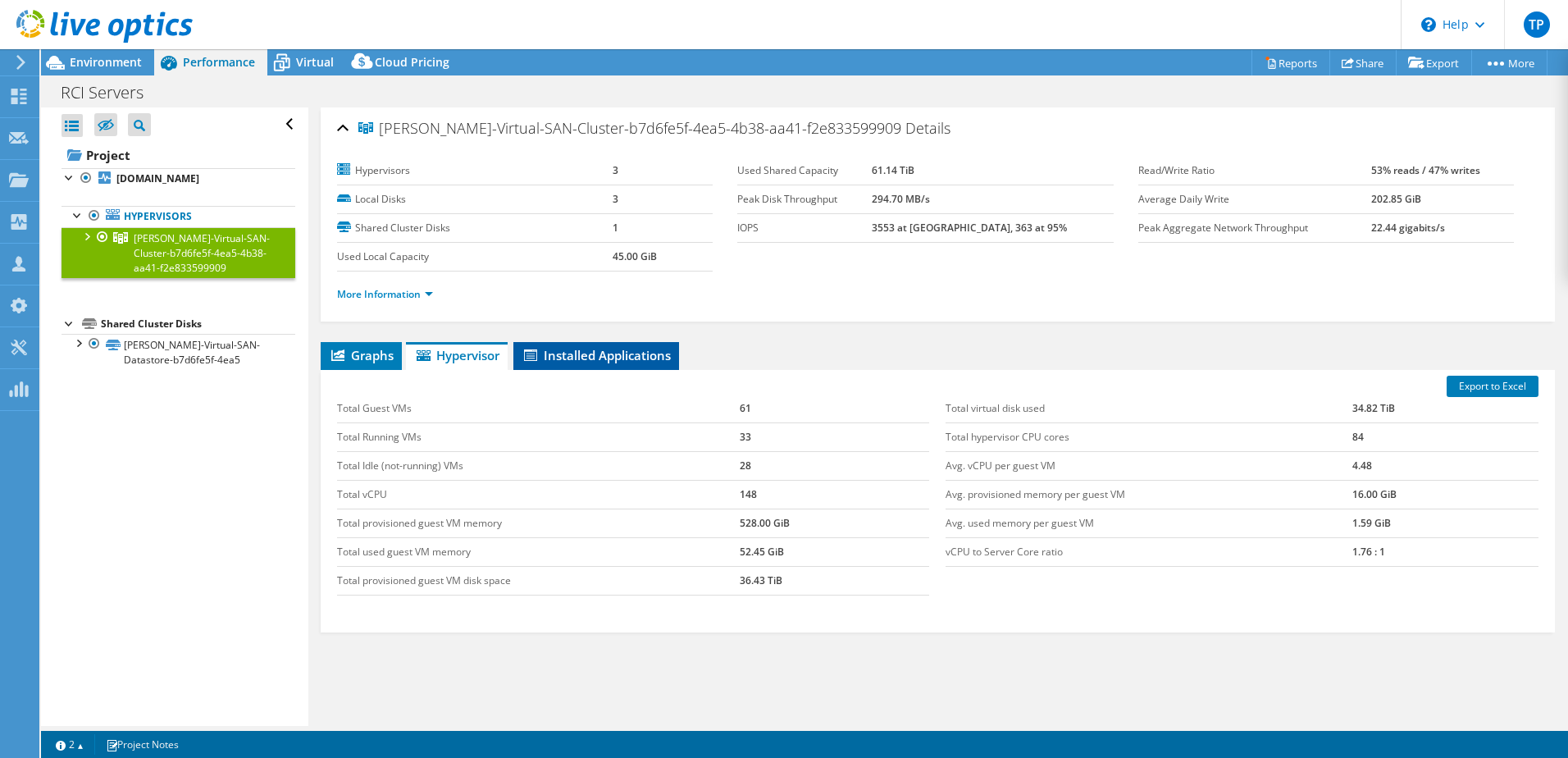
click at [588, 355] on span "Installed Applications" at bounding box center [595, 355] width 149 height 17
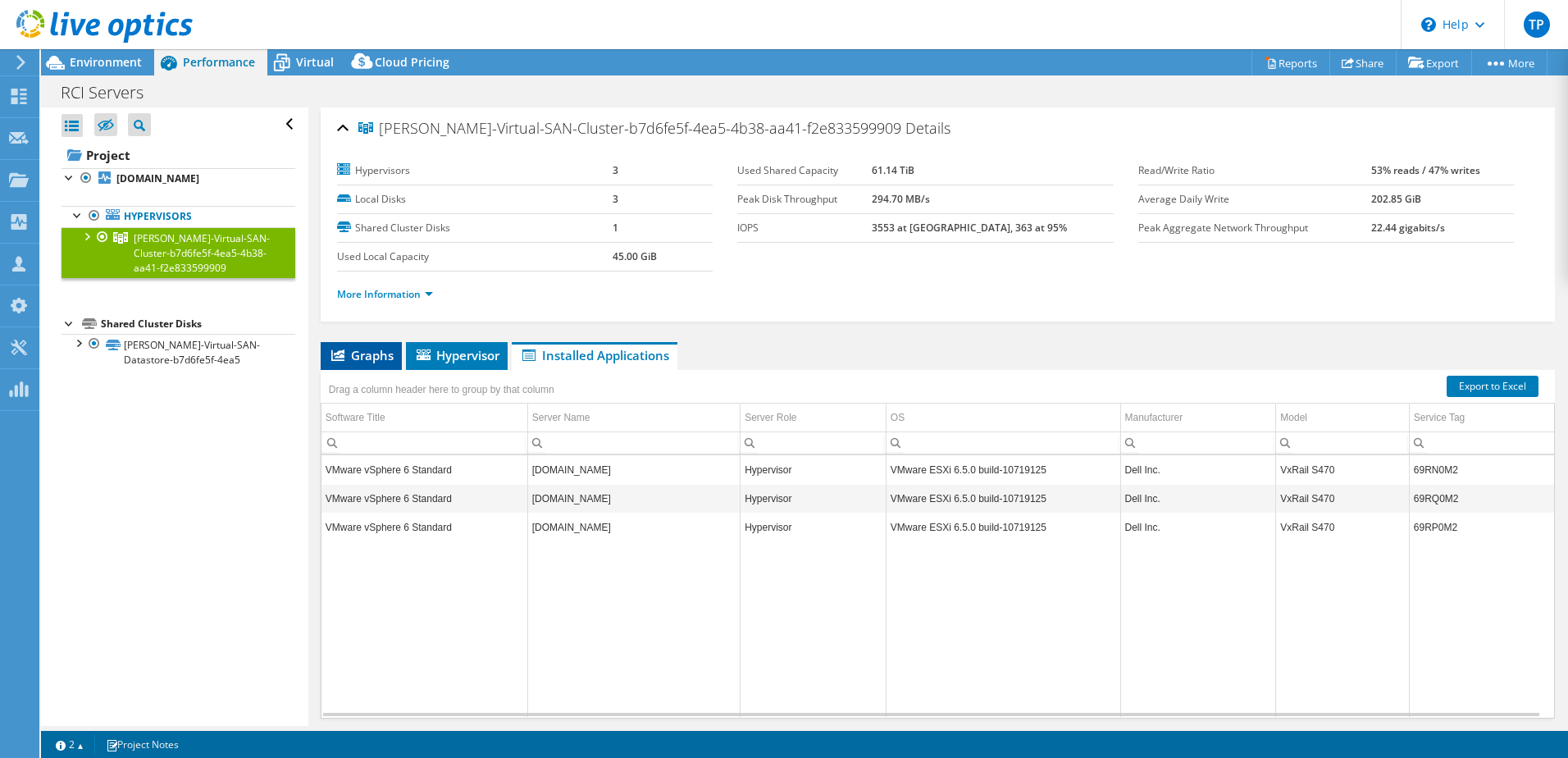
click at [347, 353] on span "Graphs" at bounding box center [361, 355] width 65 height 17
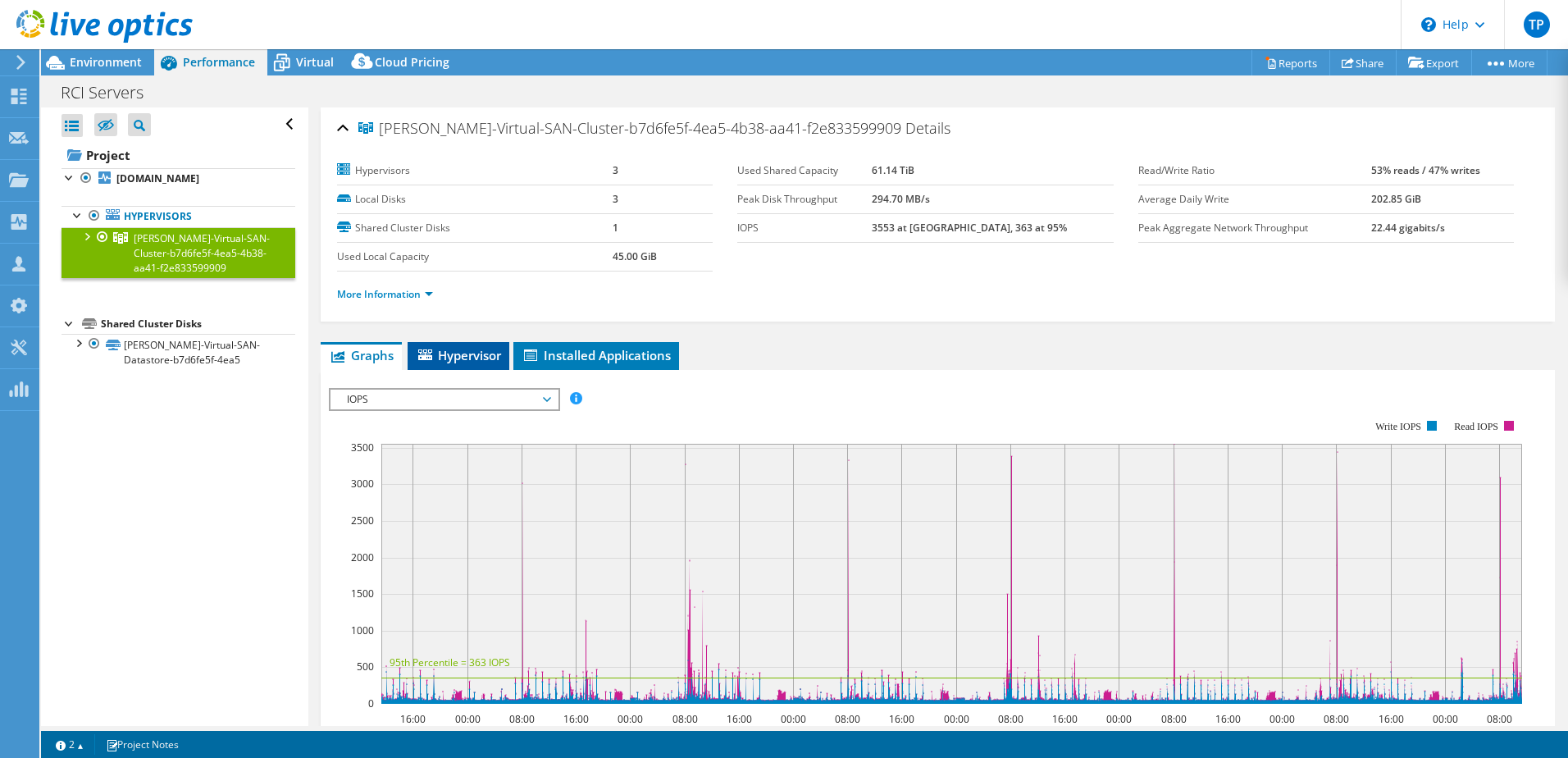
click at [466, 347] on li "Hypervisor" at bounding box center [458, 355] width 102 height 28
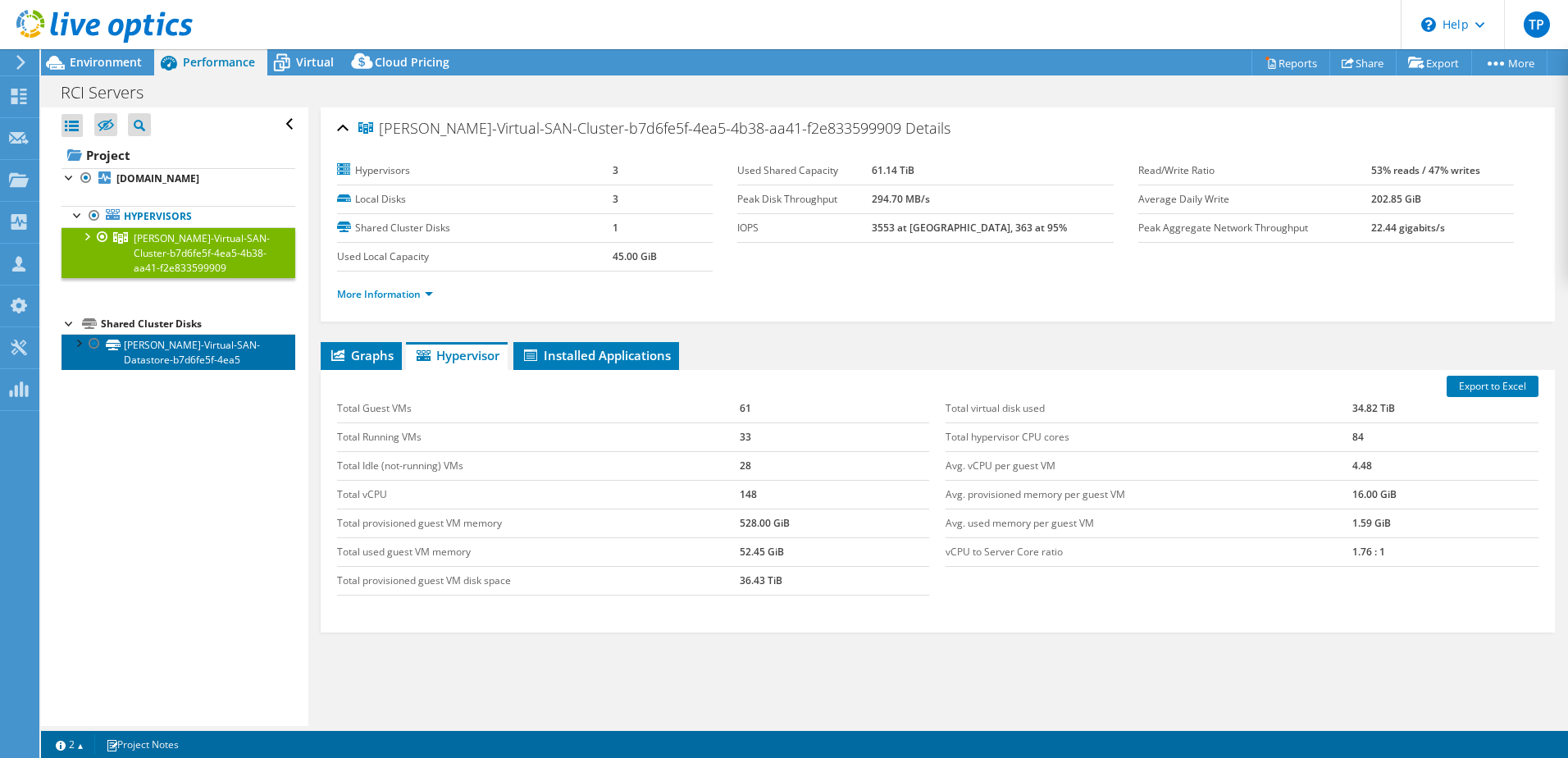
click at [176, 359] on link "[PERSON_NAME]-Virtual-SAN-Datastore-b7d6fe5f-4ea5" at bounding box center [178, 351] width 233 height 36
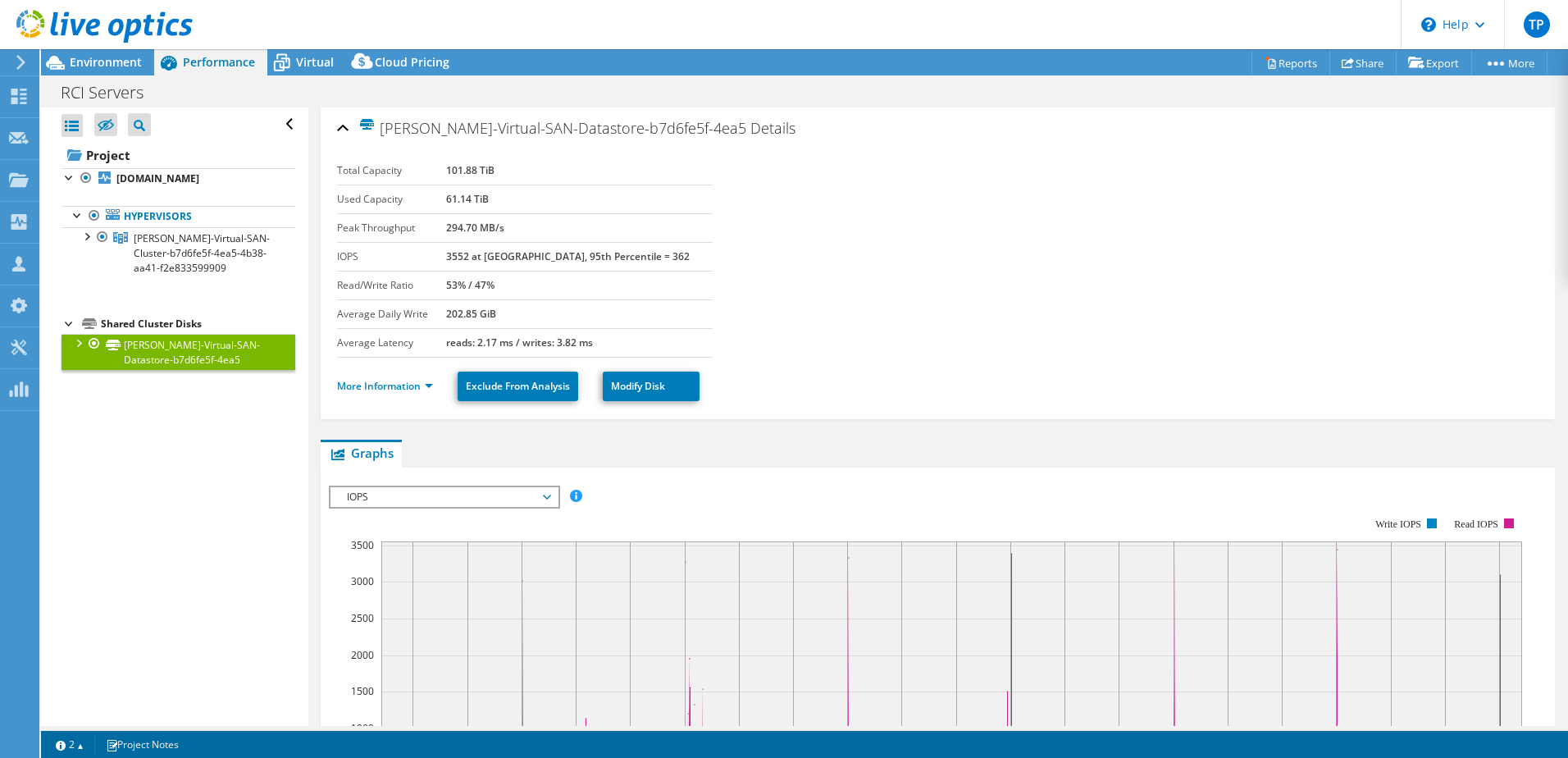
click at [421, 289] on label "Read/Write Ratio" at bounding box center [391, 285] width 109 height 17
click at [413, 387] on link "More Information" at bounding box center [384, 385] width 96 height 14
